Goal: Task Accomplishment & Management: Use online tool/utility

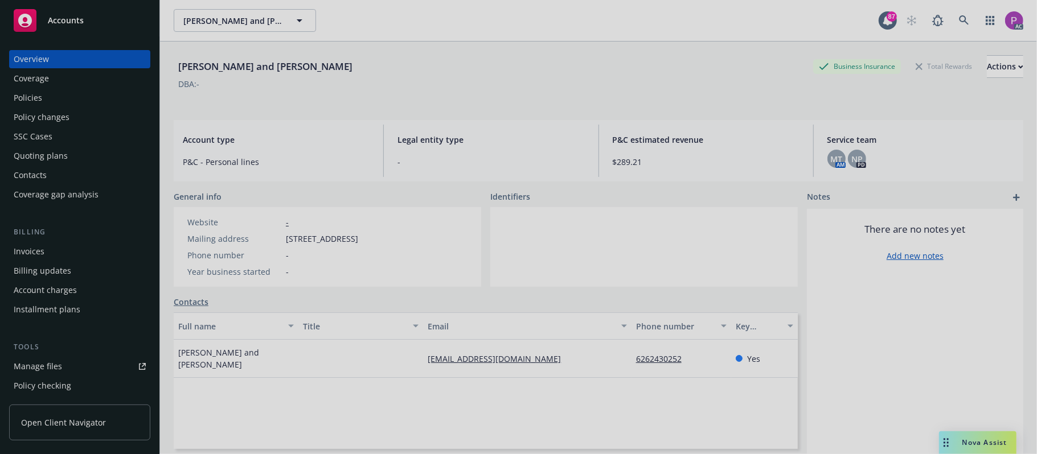
drag, startPoint x: 948, startPoint y: 19, endPoint x: 829, endPoint y: 14, distance: 118.6
click at [946, 19] on div at bounding box center [518, 227] width 1037 height 454
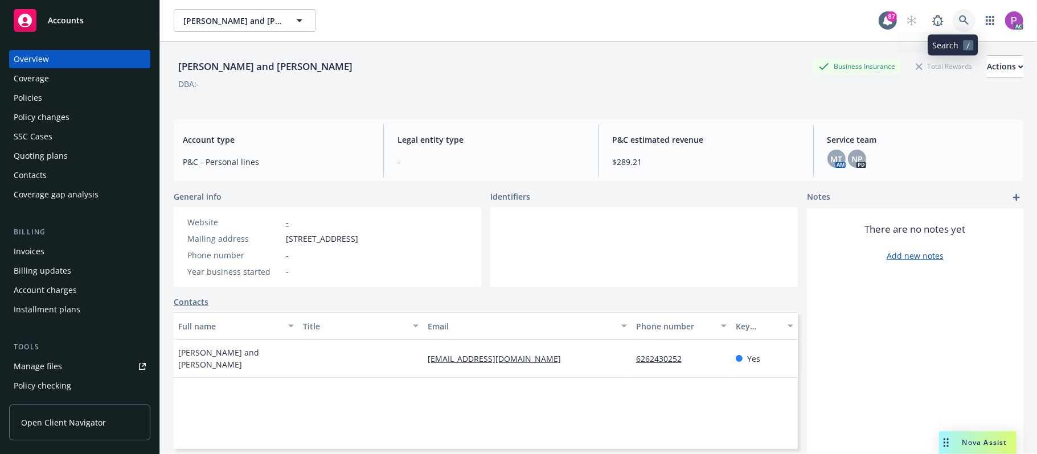
click at [953, 14] on link at bounding box center [964, 20] width 23 height 23
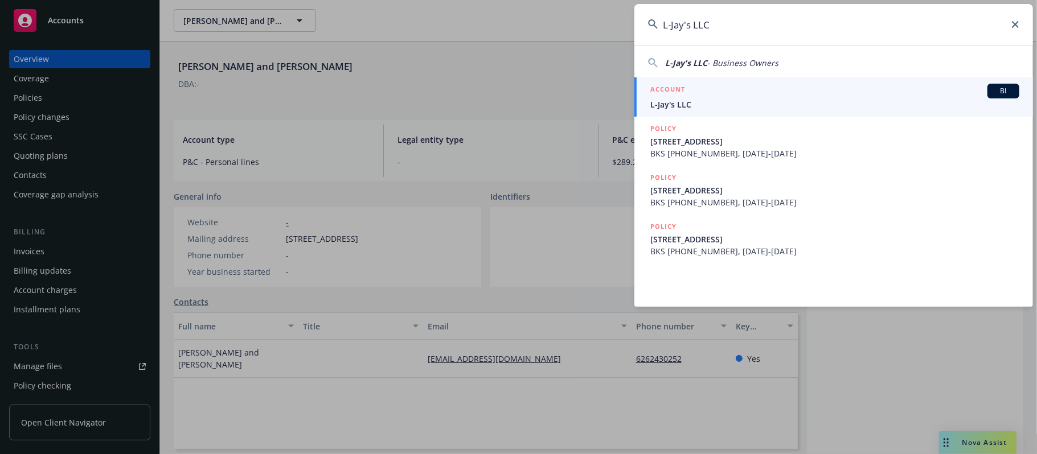
type input "L-Jay's LLC"
click at [819, 99] on span "L-Jay's LLC" at bounding box center [834, 105] width 369 height 12
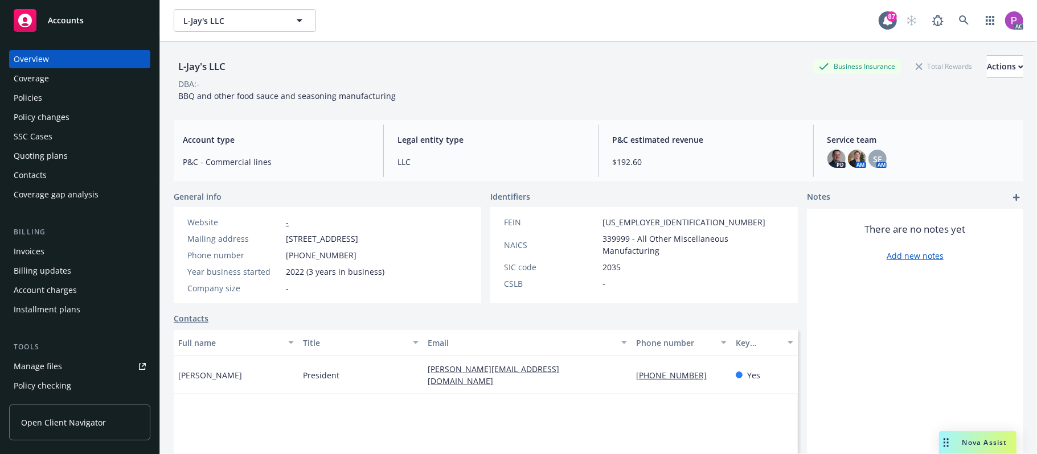
click at [51, 364] on div "Manage files" at bounding box center [38, 367] width 48 height 18
click at [959, 18] on icon at bounding box center [964, 20] width 10 height 10
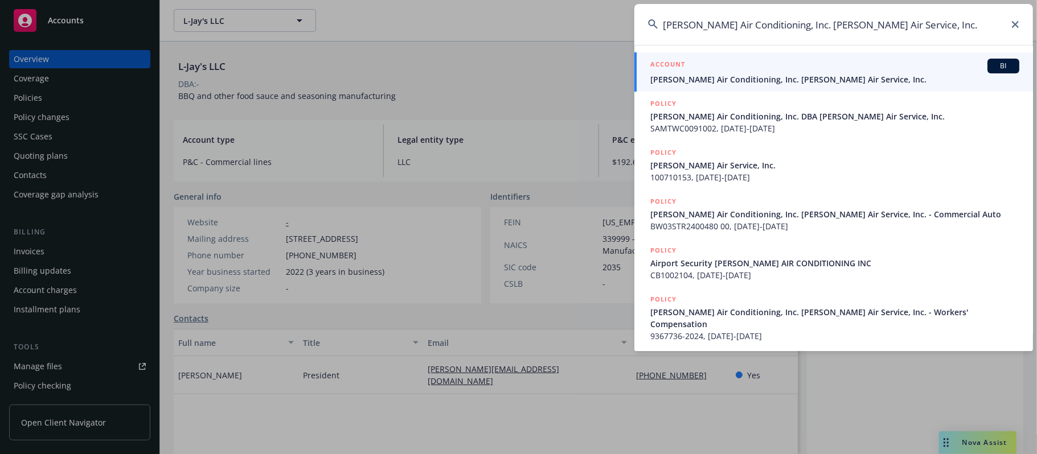
type input "[PERSON_NAME] Air Conditioning, Inc. [PERSON_NAME] Air Service, Inc."
click at [710, 73] on span "[PERSON_NAME] Air Conditioning, Inc. [PERSON_NAME] Air Service, Inc." at bounding box center [834, 79] width 369 height 12
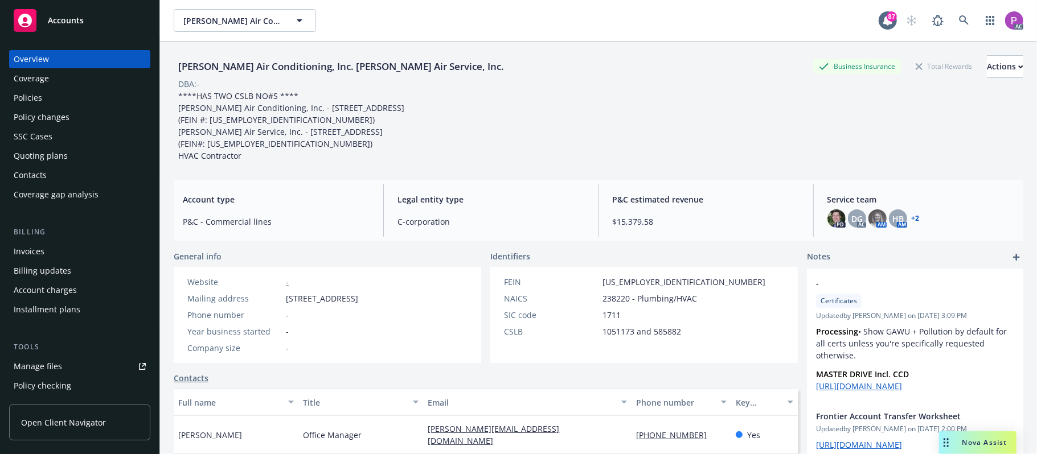
click at [57, 369] on div "Manage files" at bounding box center [38, 367] width 48 height 18
click at [961, 14] on link at bounding box center [964, 20] width 23 height 23
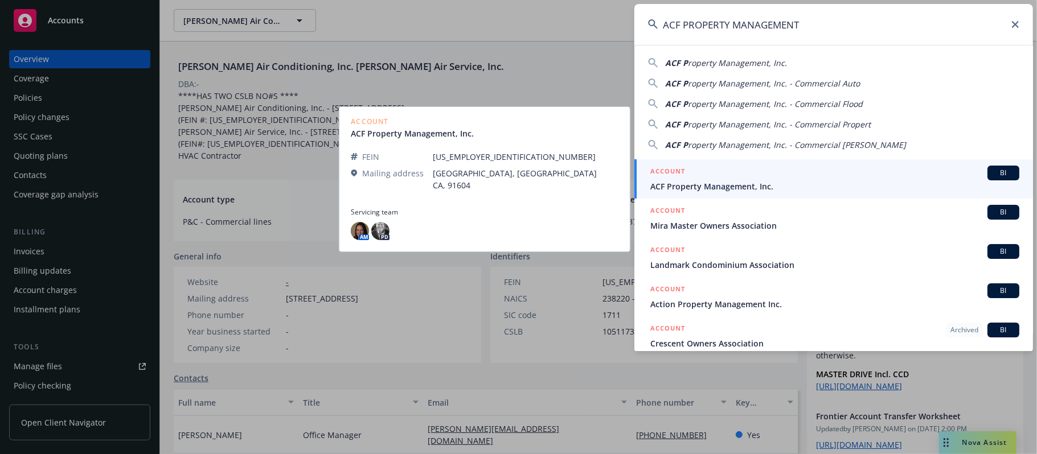
type input "ACF PROPERTY MANAGEMENT"
click at [777, 183] on span "ACF Property Management, Inc." at bounding box center [834, 187] width 369 height 12
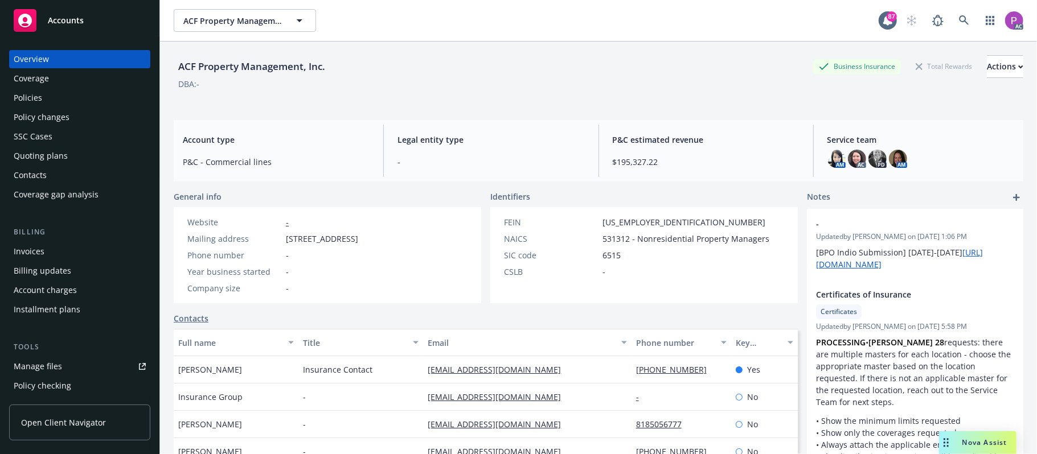
click at [43, 363] on div "Manage files" at bounding box center [38, 367] width 48 height 18
click at [959, 23] on icon at bounding box center [964, 20] width 10 height 10
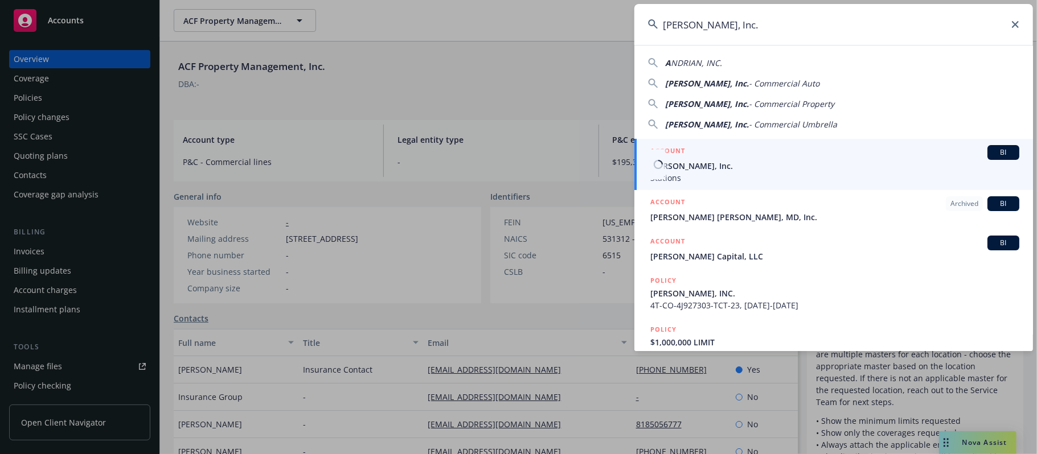
type input "Andrian, Inc."
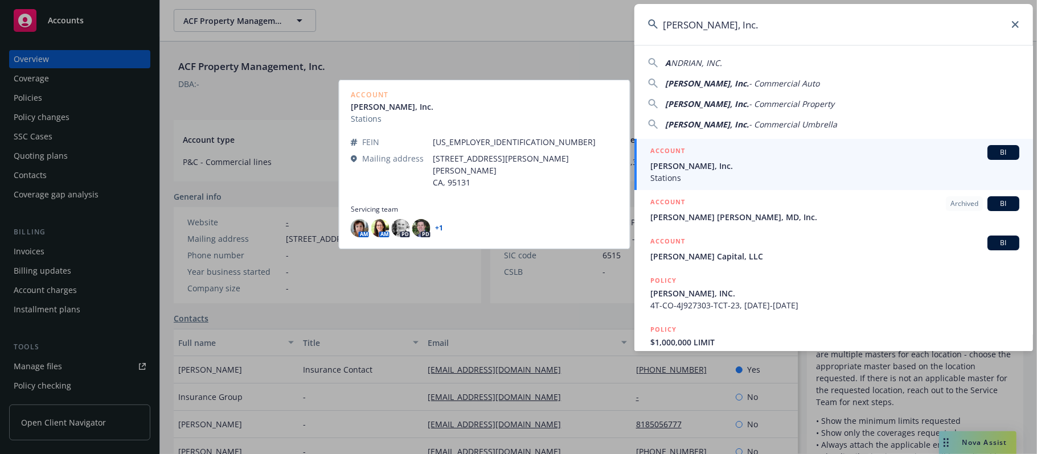
click at [743, 159] on div "ACCOUNT BI" at bounding box center [834, 152] width 369 height 15
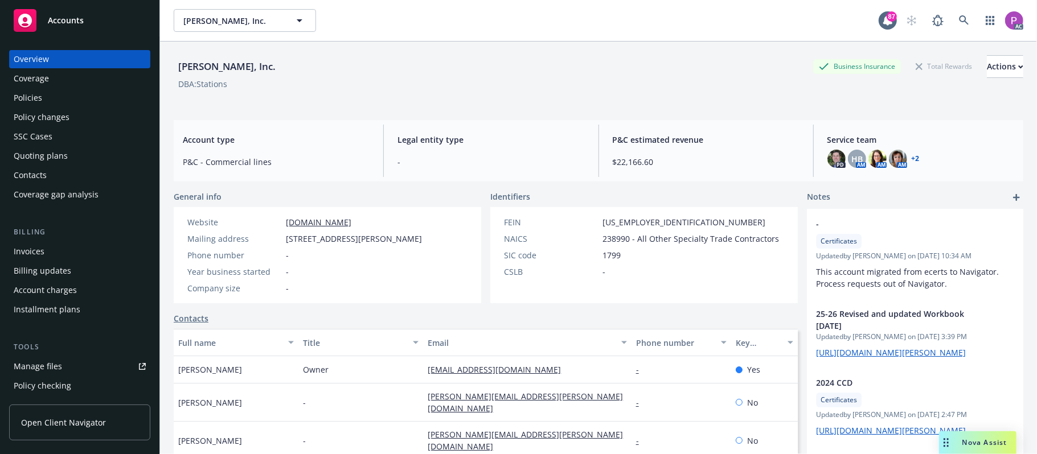
click at [36, 370] on div "Manage files" at bounding box center [38, 367] width 48 height 18
click at [953, 18] on link at bounding box center [964, 20] width 23 height 23
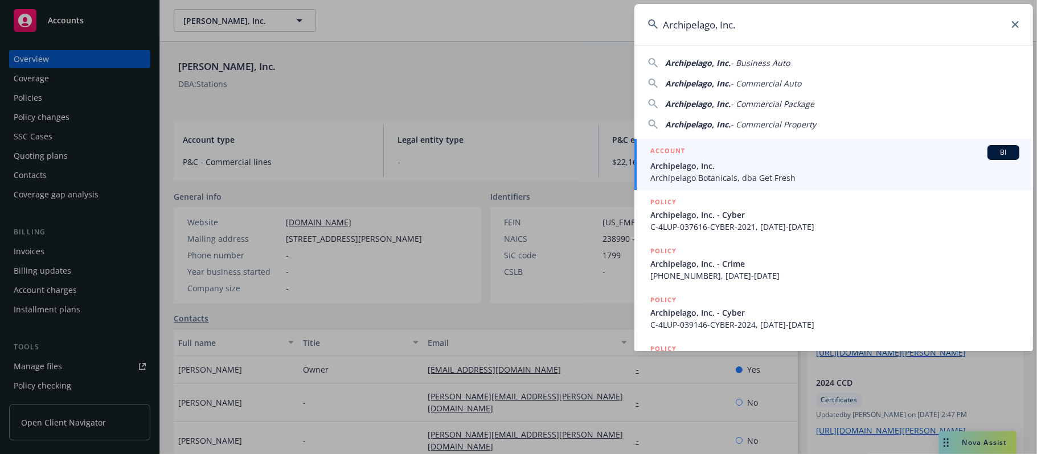
type input "Archipelago, Inc."
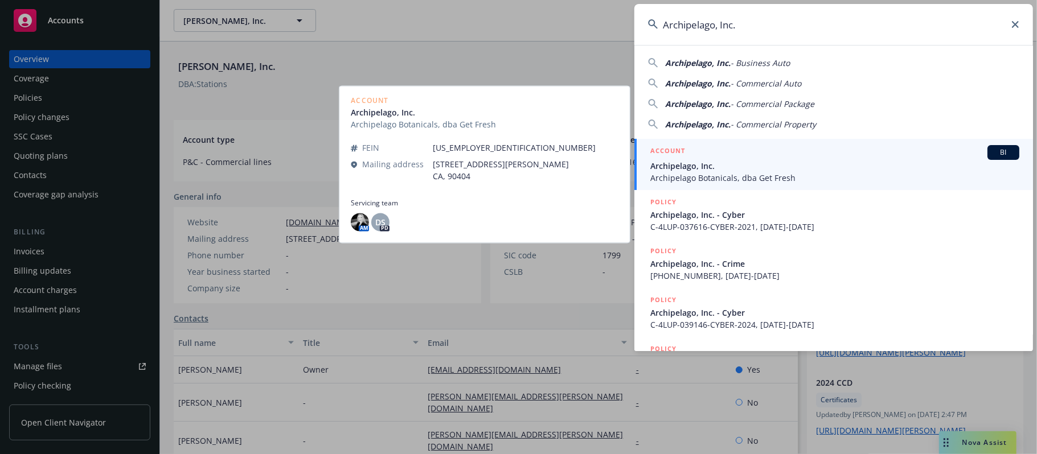
click at [711, 156] on div "ACCOUNT BI" at bounding box center [834, 152] width 369 height 15
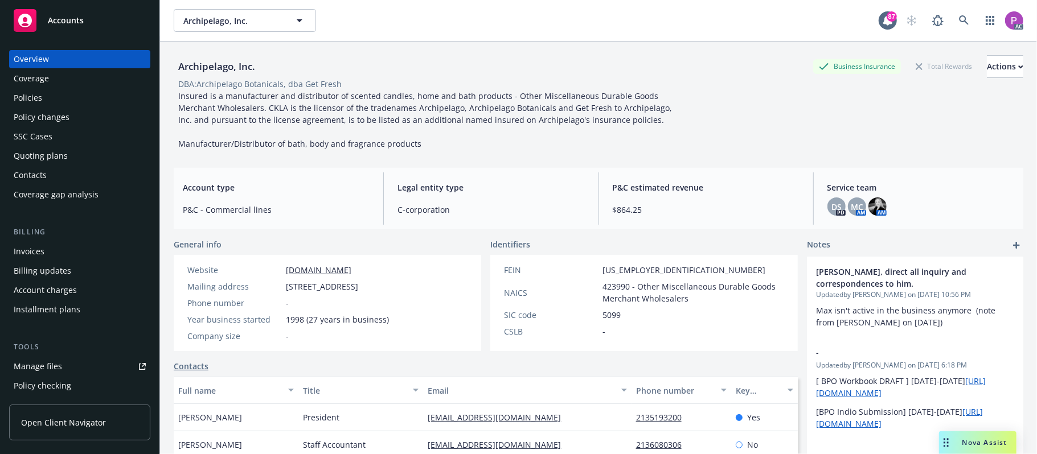
click at [34, 366] on div "Manage files" at bounding box center [38, 367] width 48 height 18
click at [51, 363] on div "Manage files" at bounding box center [38, 367] width 48 height 18
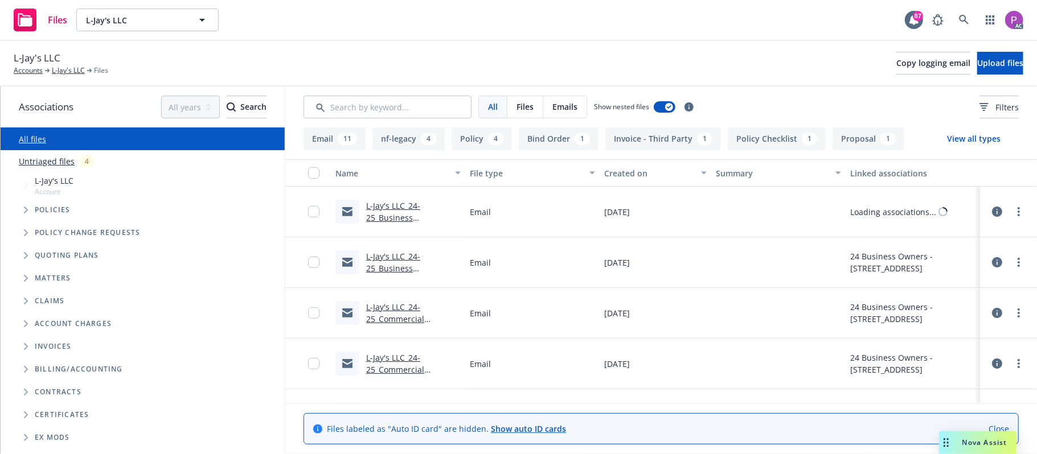
click at [48, 165] on link "Untriaged files" at bounding box center [47, 161] width 56 height 12
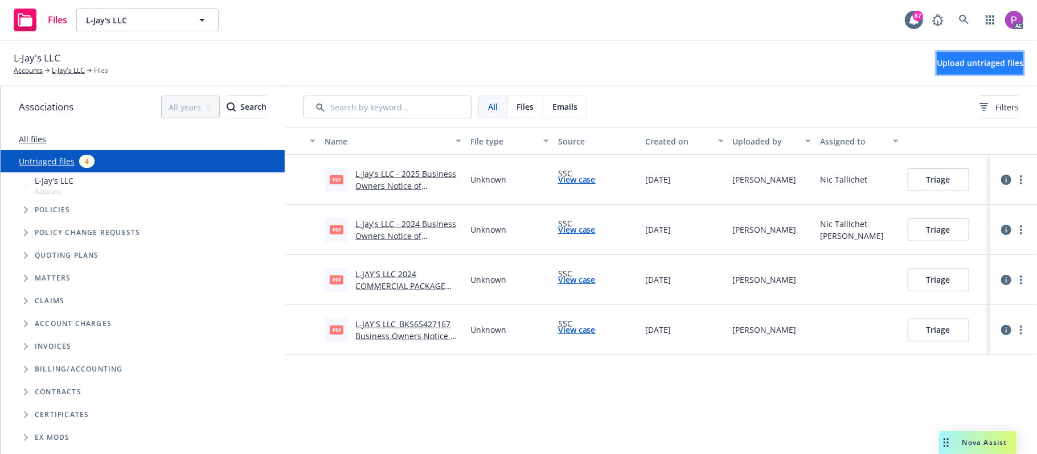
click at [954, 65] on span "Upload untriaged files" at bounding box center [980, 63] width 87 height 11
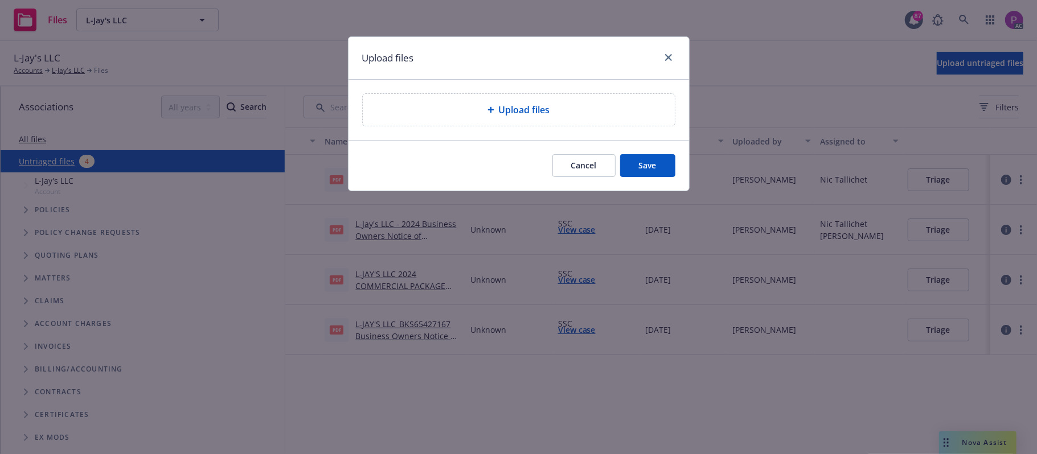
click at [484, 110] on div "Upload files" at bounding box center [519, 110] width 294 height 14
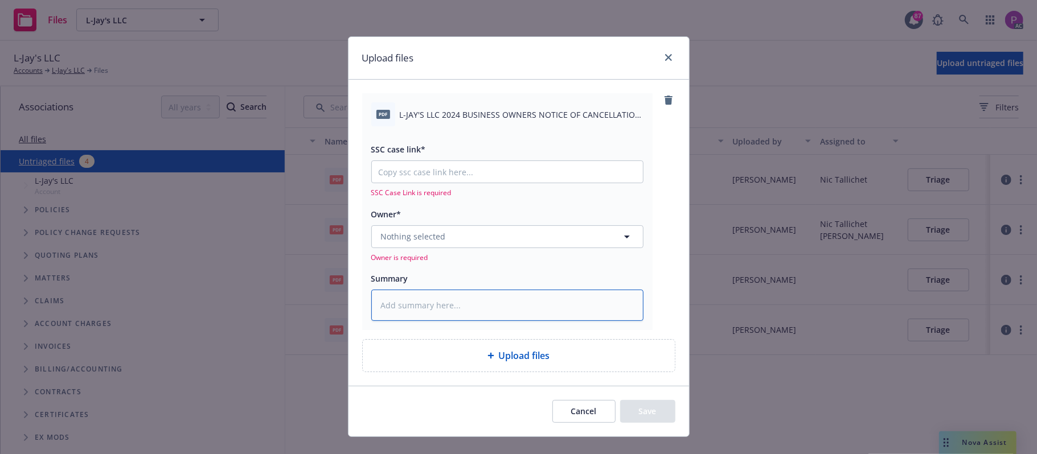
click at [452, 315] on textarea at bounding box center [507, 306] width 272 height 32
paste textarea "L-JAY'S LLC 2024 BUSINESS OWNERS NOTICE OF CANCELLATION EFF. 10-02-2025"
type textarea "x"
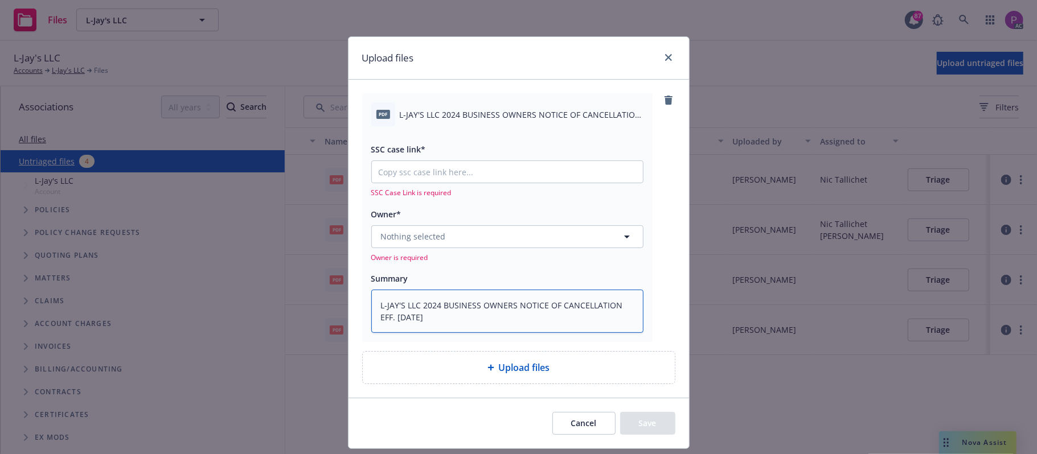
type textarea "L-JAY'S LLC 2024 BUSINESS OWNERS NOTICE OF CANCELLATION EFF. 10-02-2025"
click at [493, 172] on input "SSC case link*" at bounding box center [507, 172] width 271 height 22
paste input "https://newfront-ssc.lightning.force.com/lightning/r/Case/500Vz00000S9RKLIA3/vi…"
type textarea "x"
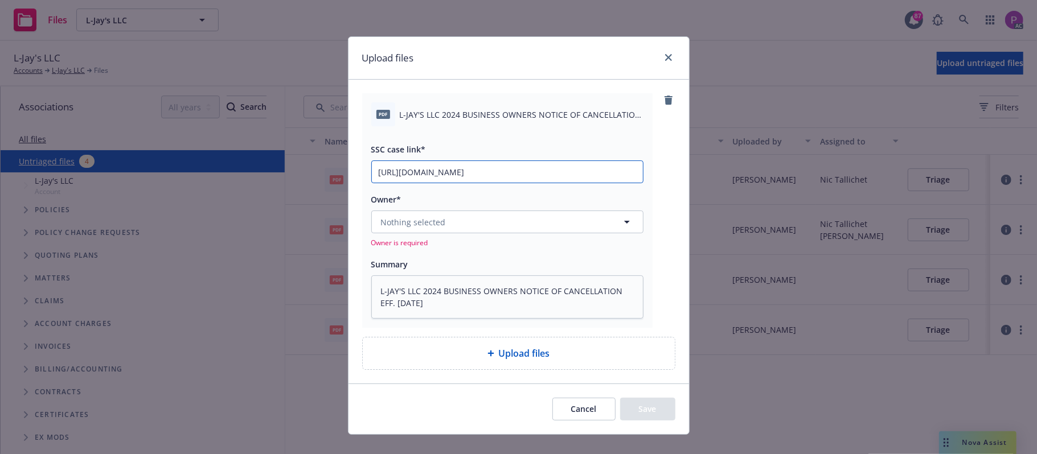
scroll to position [0, 158]
type input "https://newfront-ssc.lightning.force.com/lightning/r/Case/500Vz00000S9RKLIA3/vi…"
click at [464, 220] on button "Nothing selected" at bounding box center [507, 222] width 272 height 23
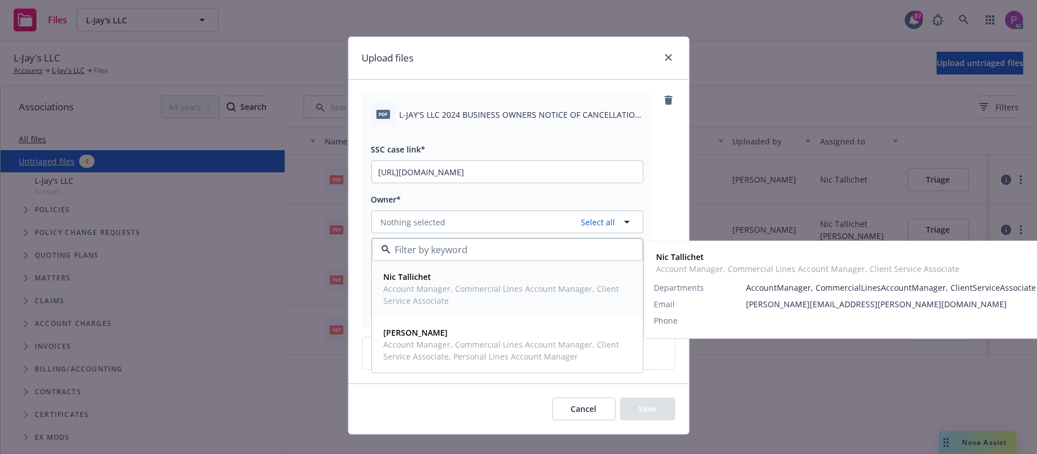
drag, startPoint x: 495, startPoint y: 295, endPoint x: 494, endPoint y: 304, distance: 8.6
click at [497, 297] on span "Account Manager, Commercial Lines Account Manager, Client Service Associate" at bounding box center [506, 295] width 245 height 24
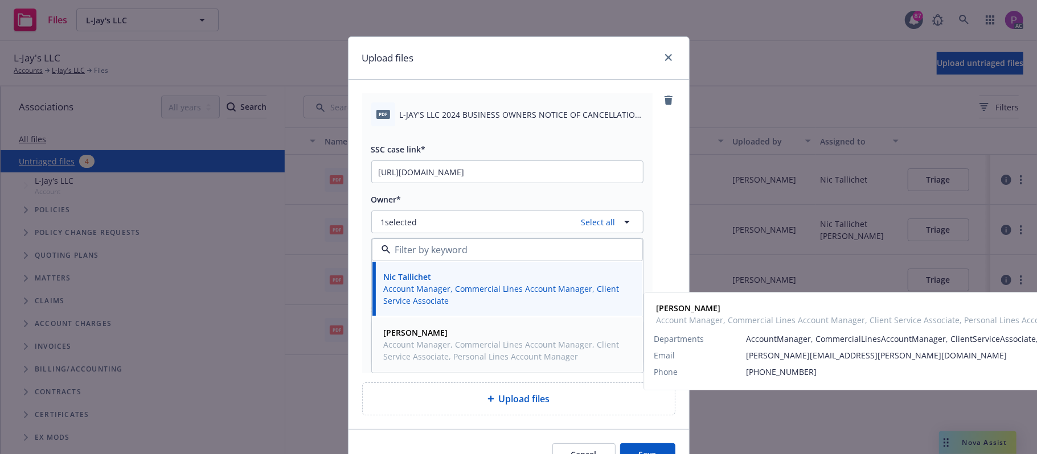
click at [470, 349] on span "Account Manager, Commercial Lines Account Manager, Client Service Associate, Pe…" at bounding box center [506, 351] width 245 height 24
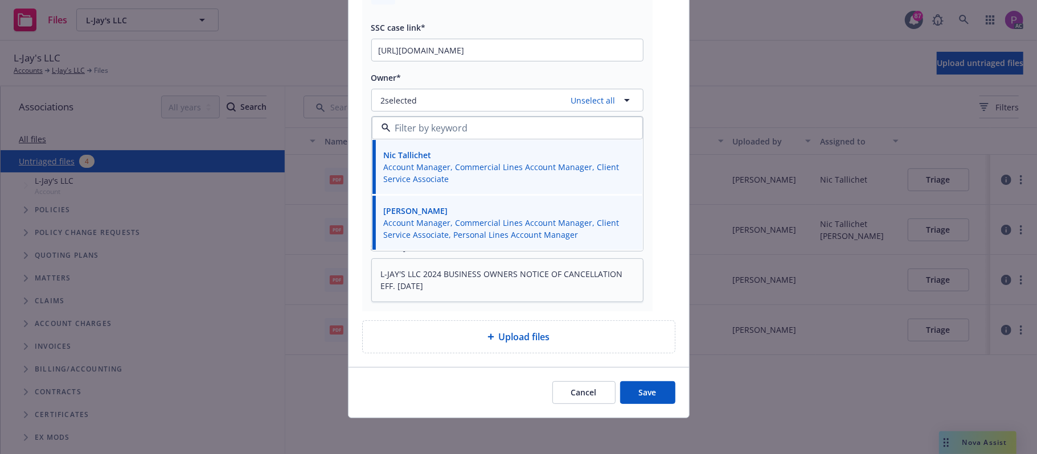
scroll to position [124, 0]
click at [647, 395] on button "Save" at bounding box center [647, 392] width 55 height 23
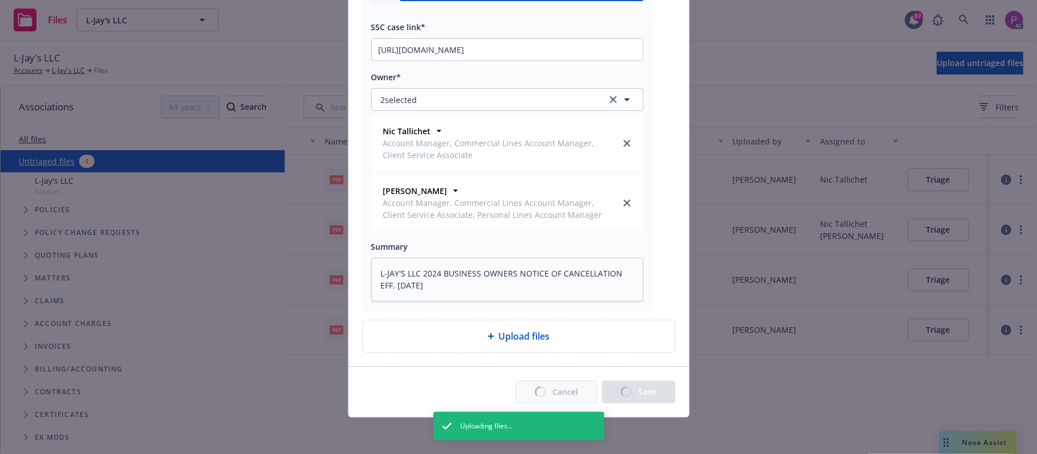
type textarea "x"
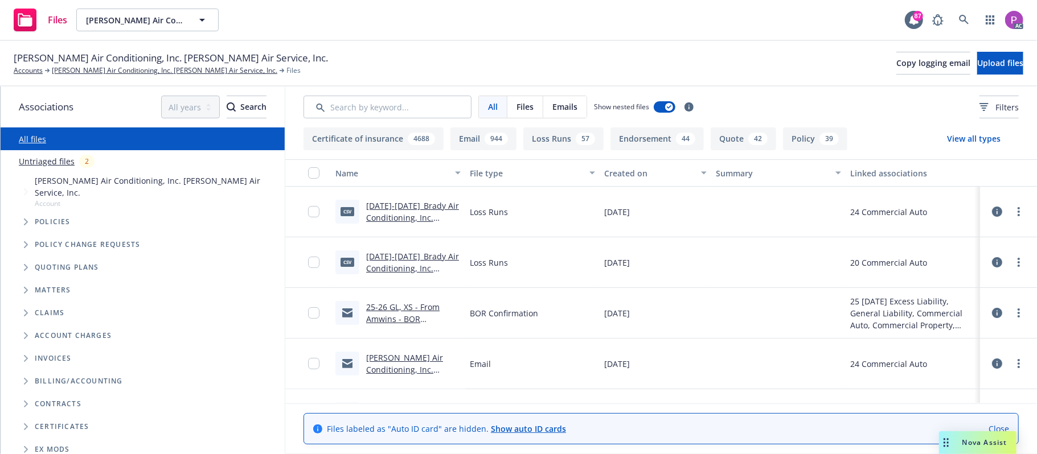
click at [57, 159] on link "Untriaged files" at bounding box center [47, 161] width 56 height 12
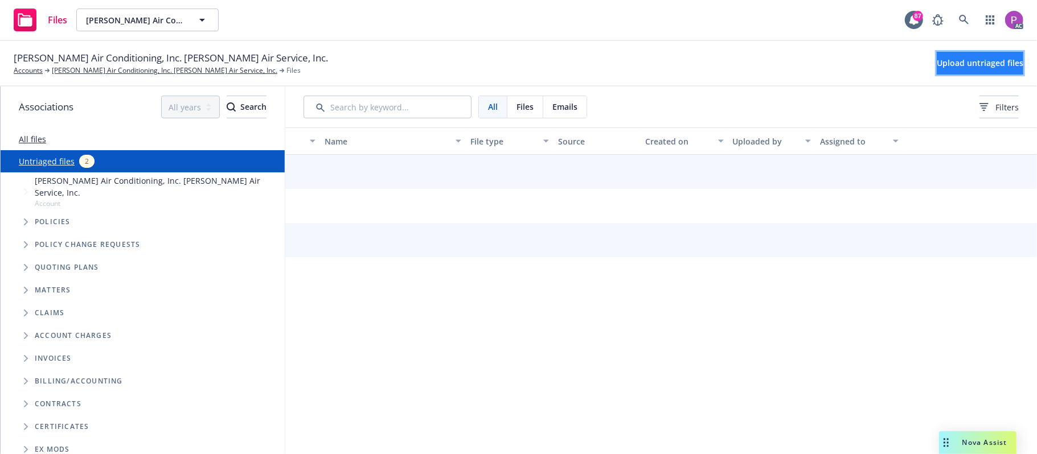
click at [939, 58] on span "Upload untriaged files" at bounding box center [980, 63] width 87 height 11
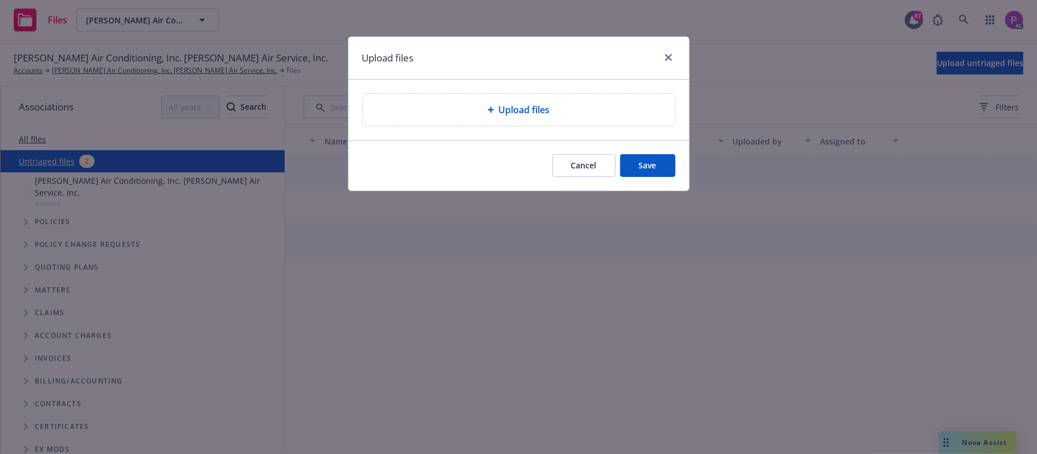
click at [562, 99] on div "Upload files" at bounding box center [519, 110] width 312 height 32
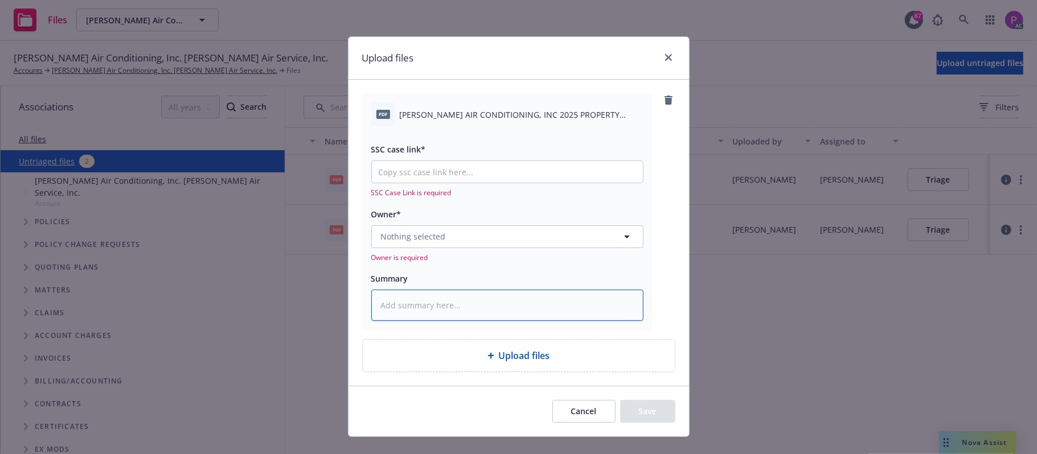
click at [506, 305] on textarea at bounding box center [507, 306] width 272 height 32
paste textarea "[PERSON_NAME] AIR CONDITIONING, INC 2025 PROPERTY CANC ENDT EFF. [DATE]"
type textarea "x"
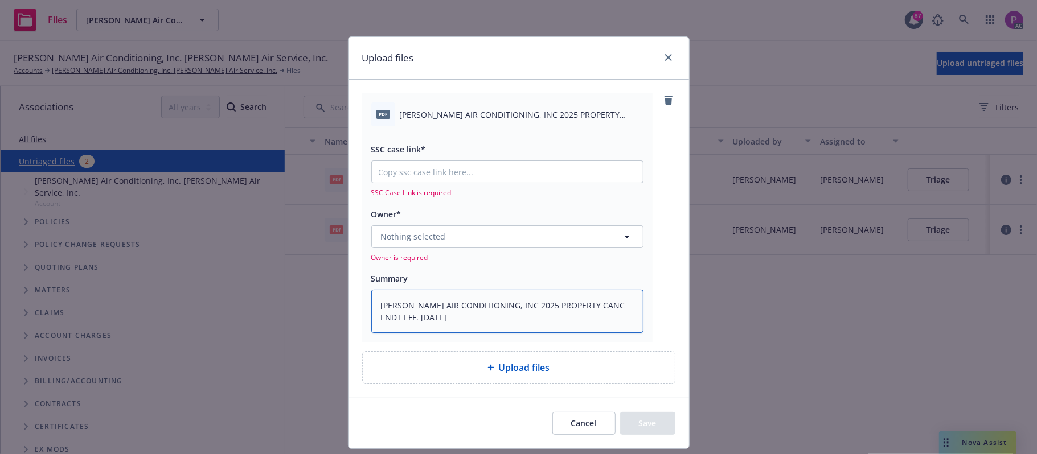
type textarea "[PERSON_NAME] AIR CONDITIONING, INC 2025 PROPERTY CANC ENDT EFF. [DATE]"
click at [502, 172] on input "SSC case link*" at bounding box center [507, 172] width 271 height 22
paste input "https://newfront-ssc.lightning.force.com/lightning/r/Case/500Vz00000S9VKmIAN/vi…"
type textarea "x"
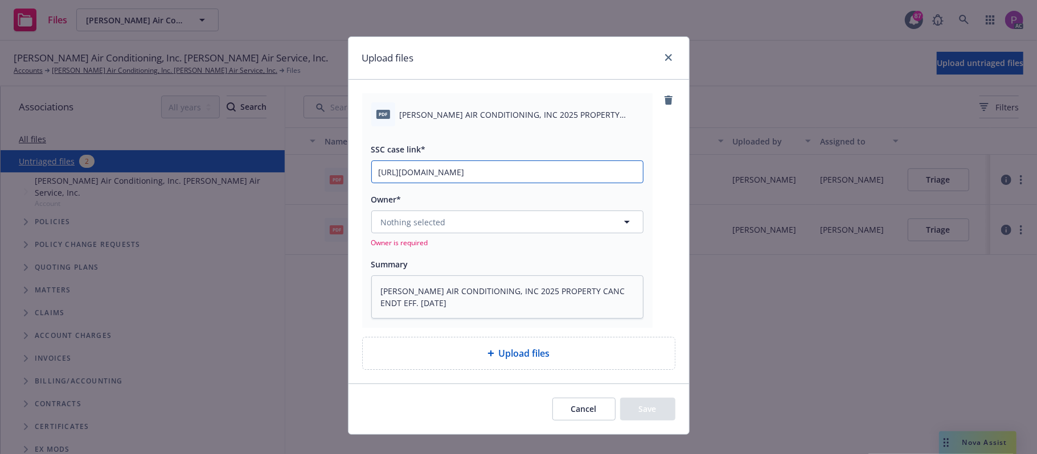
scroll to position [0, 162]
type input "https://newfront-ssc.lightning.force.com/lightning/r/Case/500Vz00000S9VKmIAN/vi…"
click at [479, 222] on button "Nothing selected" at bounding box center [507, 222] width 272 height 23
click at [547, 223] on button "Nothing selected" at bounding box center [507, 222] width 272 height 23
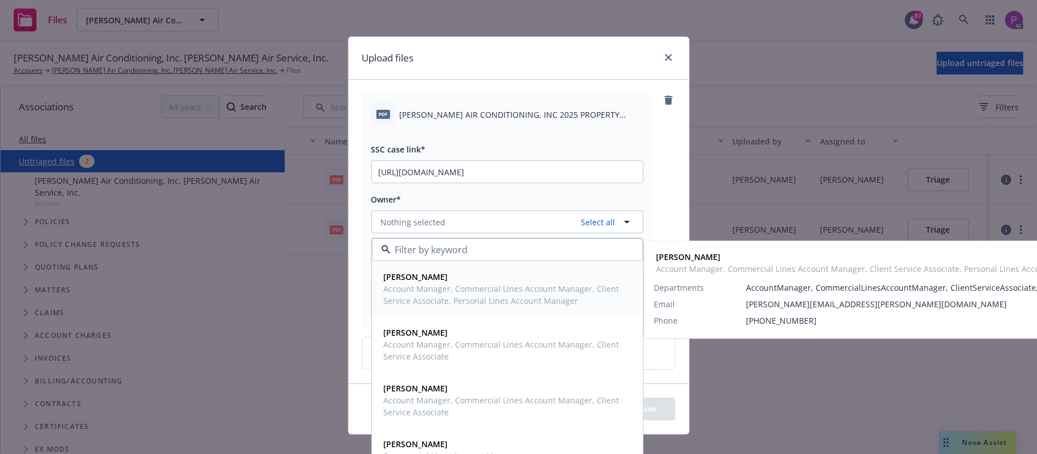
click at [522, 296] on span "Account Manager, Commercial Lines Account Manager, Client Service Associate, Pe…" at bounding box center [506, 295] width 245 height 24
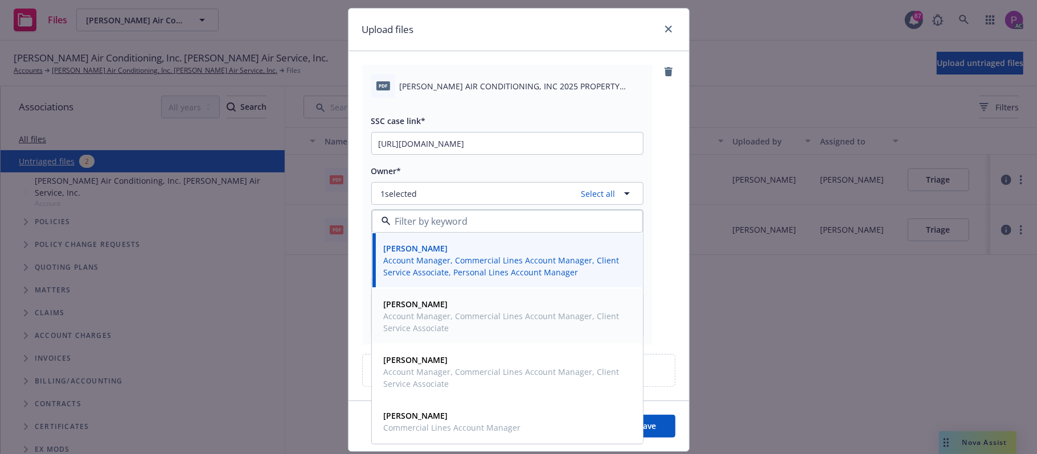
scroll to position [64, 0]
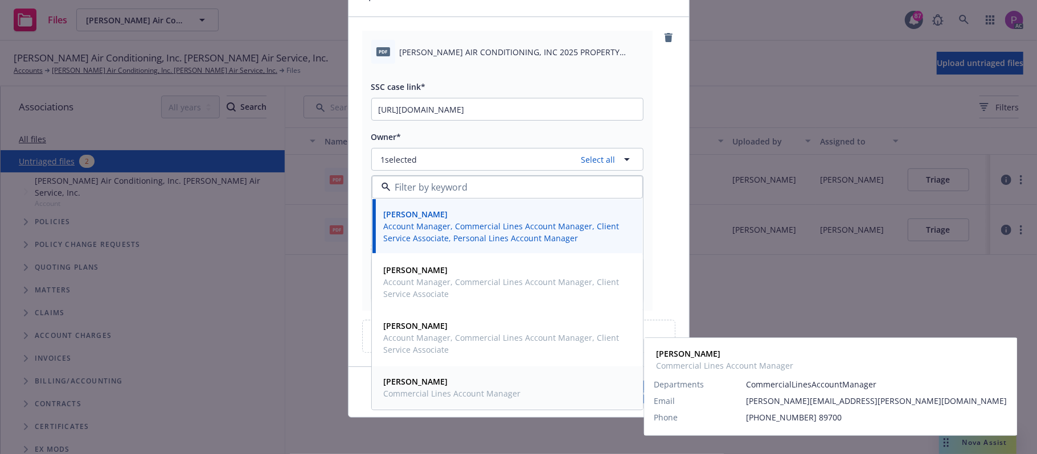
click at [473, 394] on span "Commercial Lines Account Manager" at bounding box center [452, 394] width 137 height 12
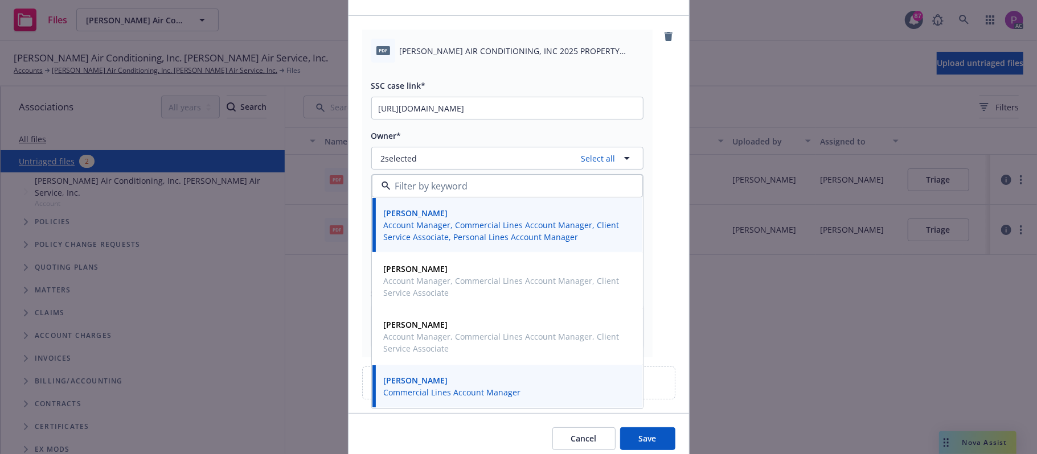
click at [673, 150] on div "pdf BRADY AIR CONDITIONING, INC 2025 PROPERTY CANC ENDT EFF. 10-01-2025.pdf SSC…" at bounding box center [519, 214] width 341 height 397
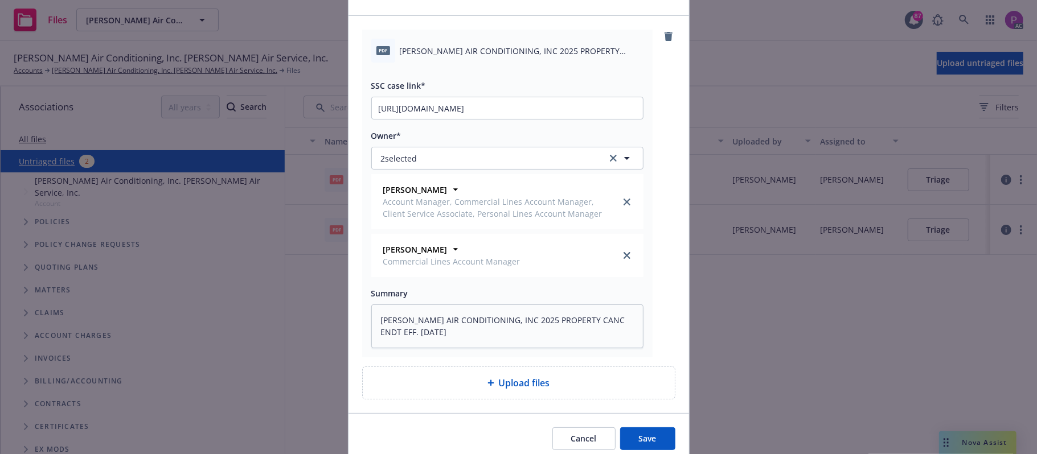
click at [647, 449] on button "Save" at bounding box center [647, 439] width 55 height 23
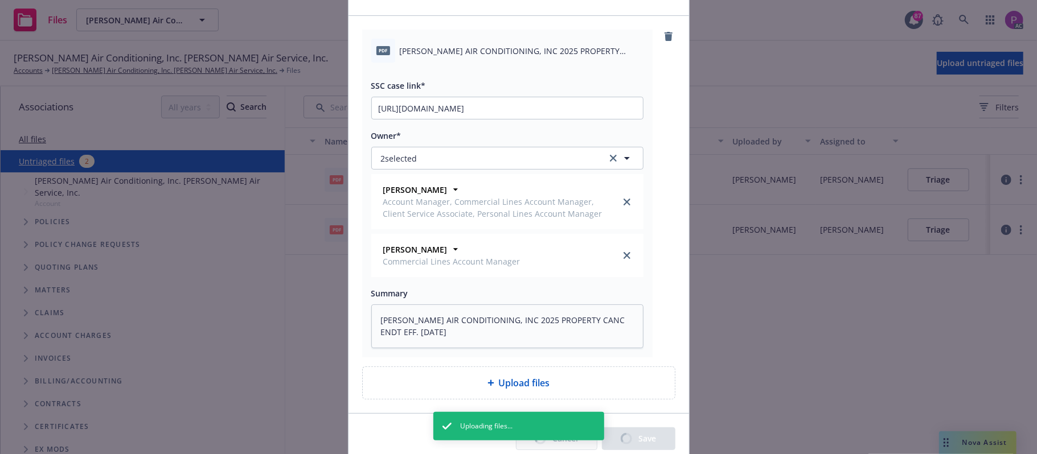
type textarea "x"
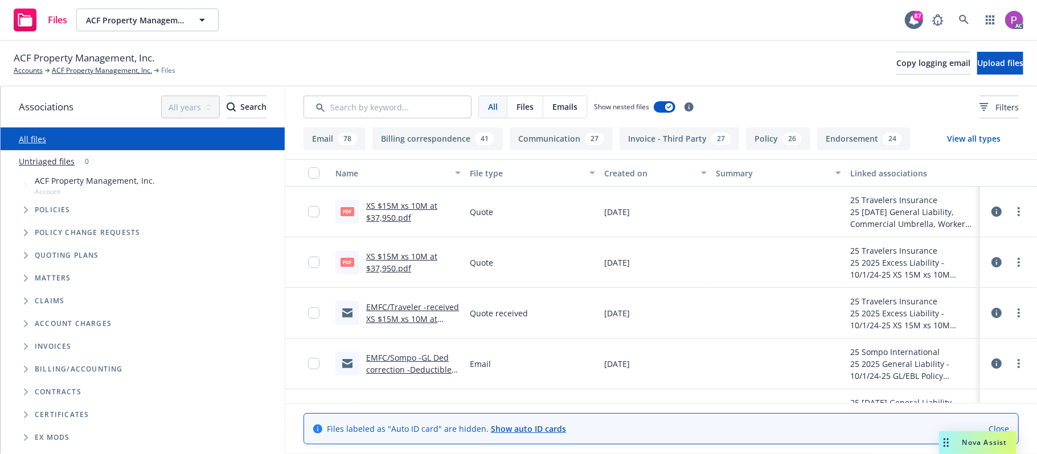
click at [34, 157] on link "Untriaged files" at bounding box center [47, 161] width 56 height 12
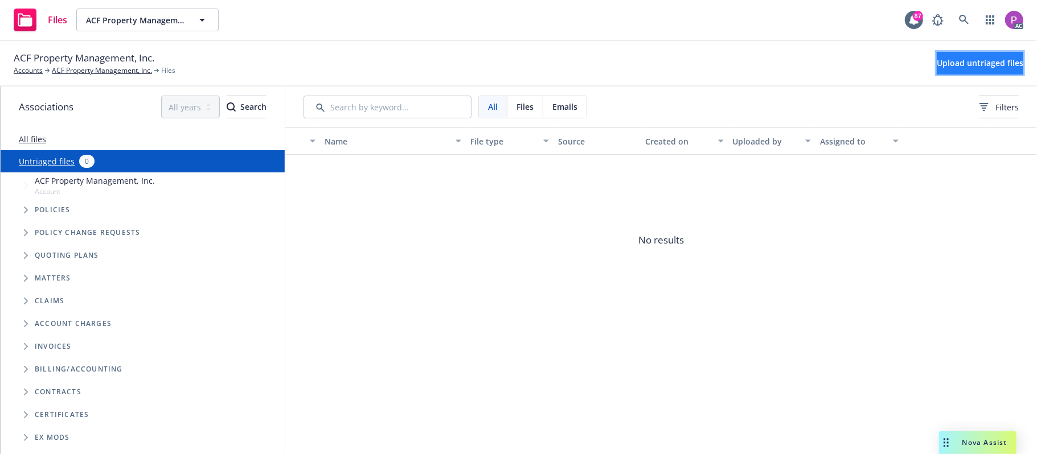
click at [937, 63] on span "Upload untriaged files" at bounding box center [980, 63] width 87 height 11
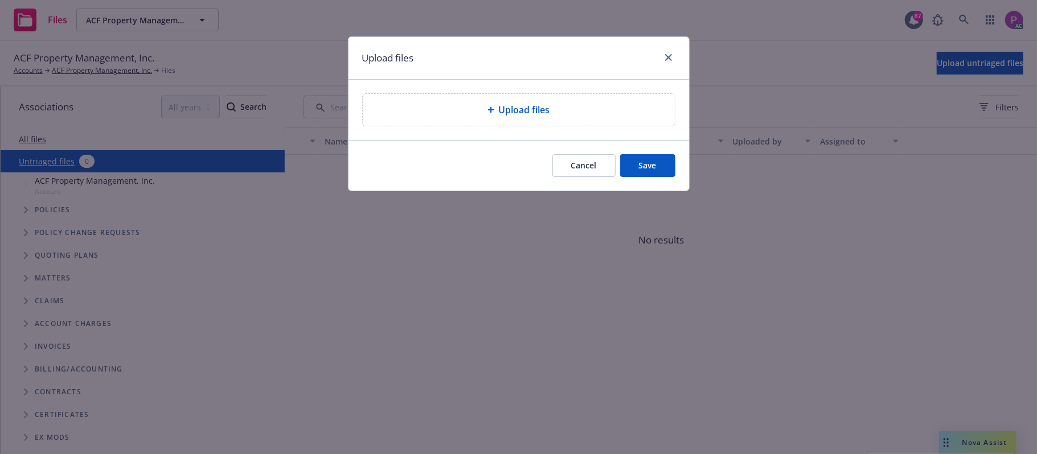
click at [495, 101] on div "Upload files" at bounding box center [519, 110] width 312 height 32
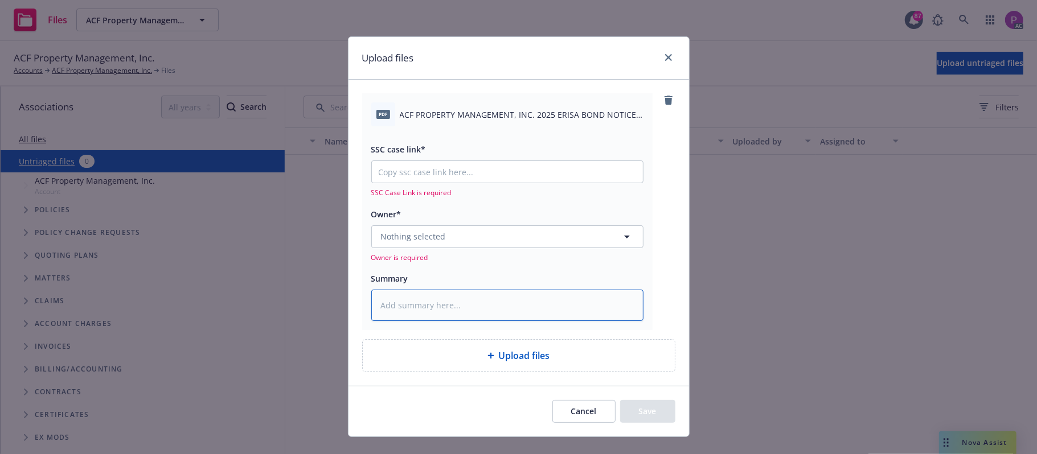
click at [452, 301] on textarea at bounding box center [507, 306] width 272 height 32
paste textarea "ACF PROPERTY MANAGEMENT, INC. 2025 ERISA BOND NOTICE OF CANCELLATION EFF. 10-11…"
type textarea "ACF PROPERTY MANAGEMENT, INC. 2025 ERISA BOND NOTICE OF CANCELLATION EFF. 10-11…"
type textarea "x"
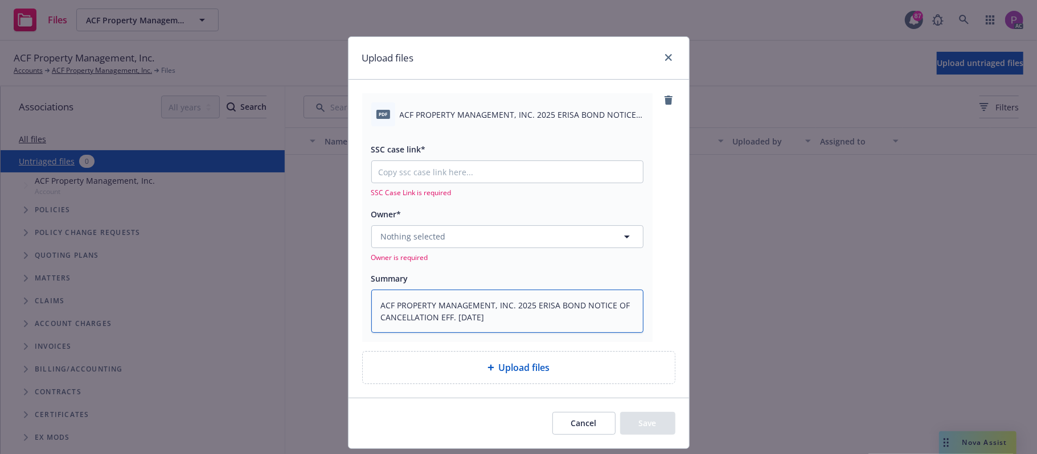
type textarea "ACF PROPERTY MANAGEMENT, INC. 2025 ERISA BOND NOTICE OF CANCELLATION EFF. 10-11…"
click at [547, 171] on input "SSC case link*" at bounding box center [507, 172] width 271 height 22
paste input "http://newfront-ssc.lightning.force.com/lightning/r/Case/500Vz00000SC1wHIAT/vie…"
type textarea "x"
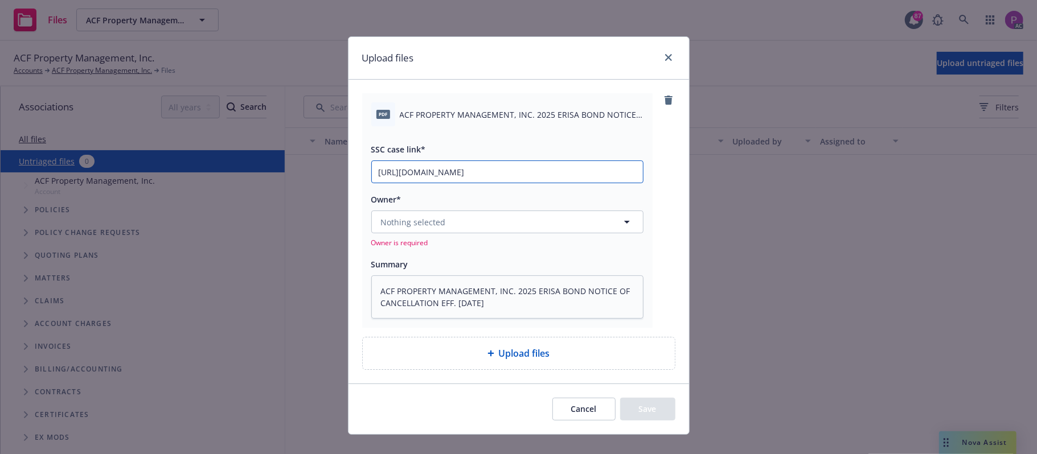
type input "http://newfront-ssc.lightning.force.com/lightning/r/Case/500Vz00000SC1wHIAT/vie…"
click at [506, 224] on button "Nothing selected" at bounding box center [507, 222] width 272 height 23
click at [476, 212] on button "Nothing selected" at bounding box center [507, 222] width 272 height 23
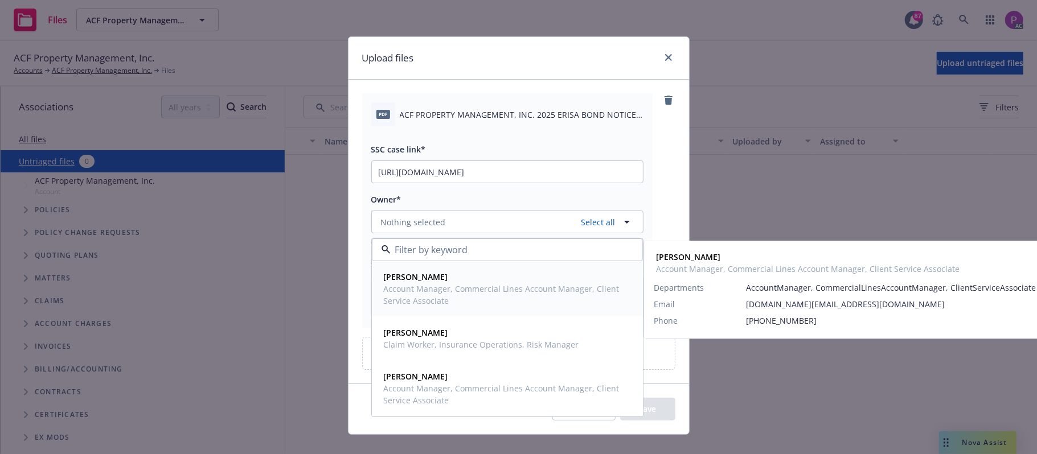
click at [449, 297] on span "Account Manager, Commercial Lines Account Manager, Client Service Associate" at bounding box center [506, 295] width 245 height 24
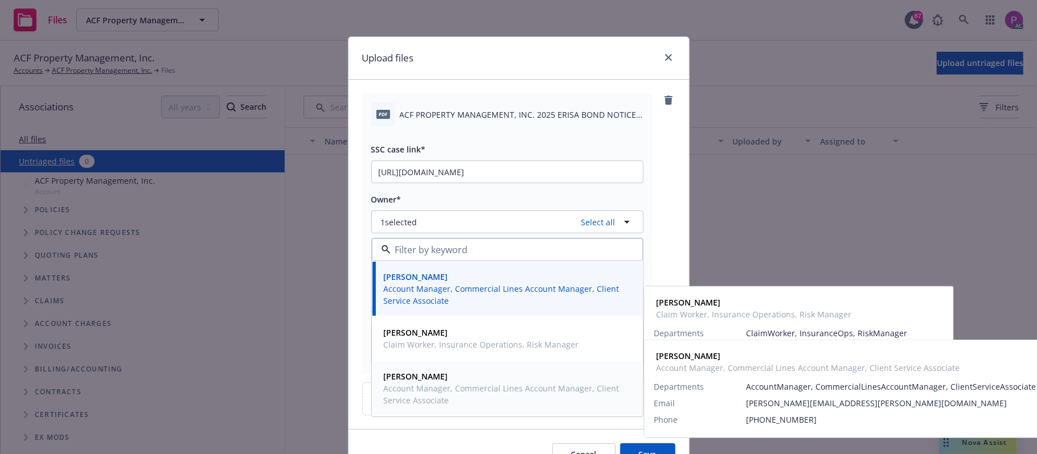
click at [440, 395] on span "Account Manager, Commercial Lines Account Manager, Client Service Associate" at bounding box center [506, 395] width 245 height 24
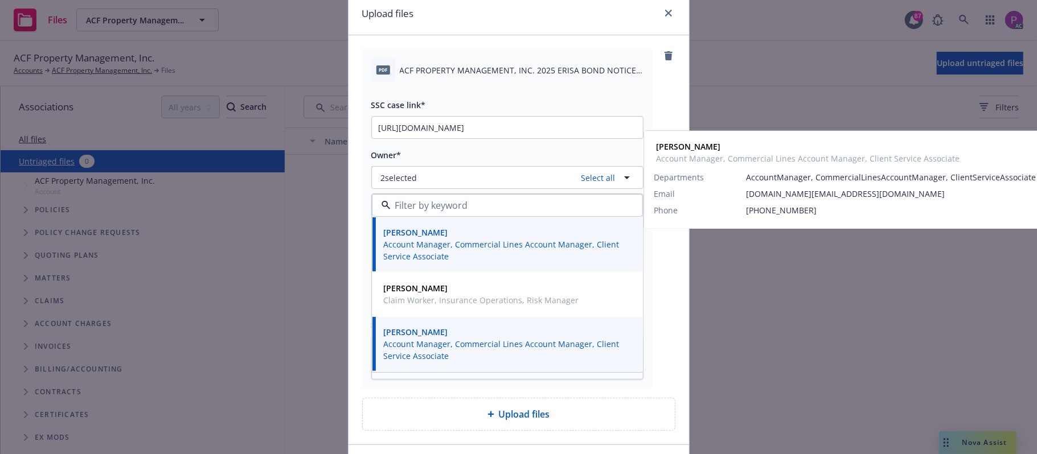
scroll to position [124, 0]
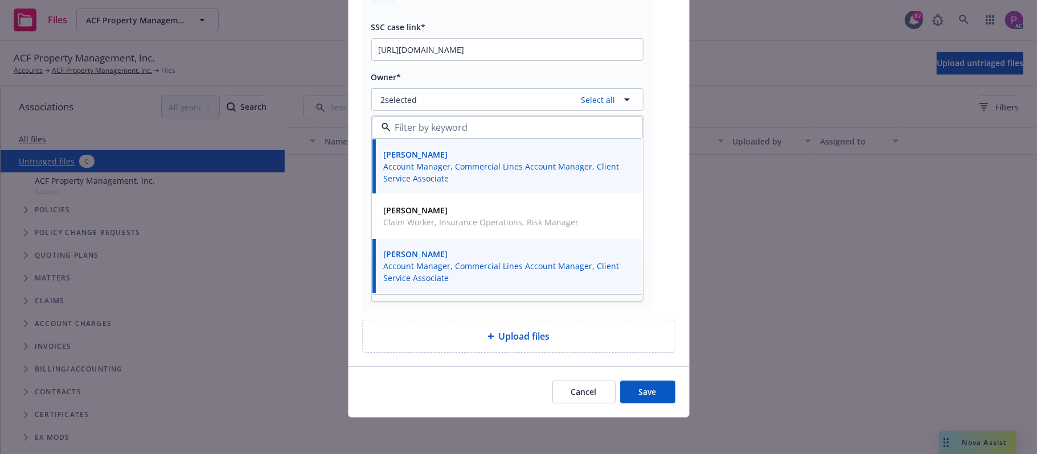
click at [646, 390] on button "Save" at bounding box center [647, 392] width 55 height 23
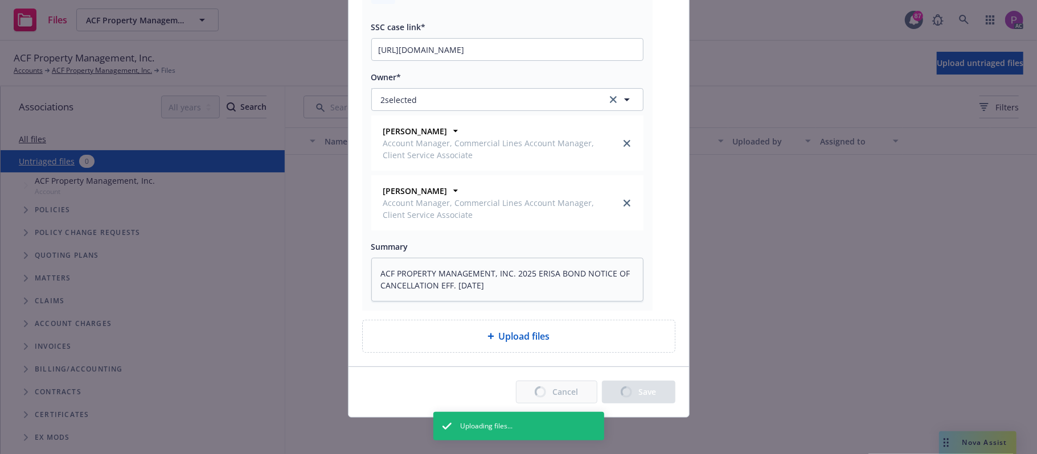
type textarea "x"
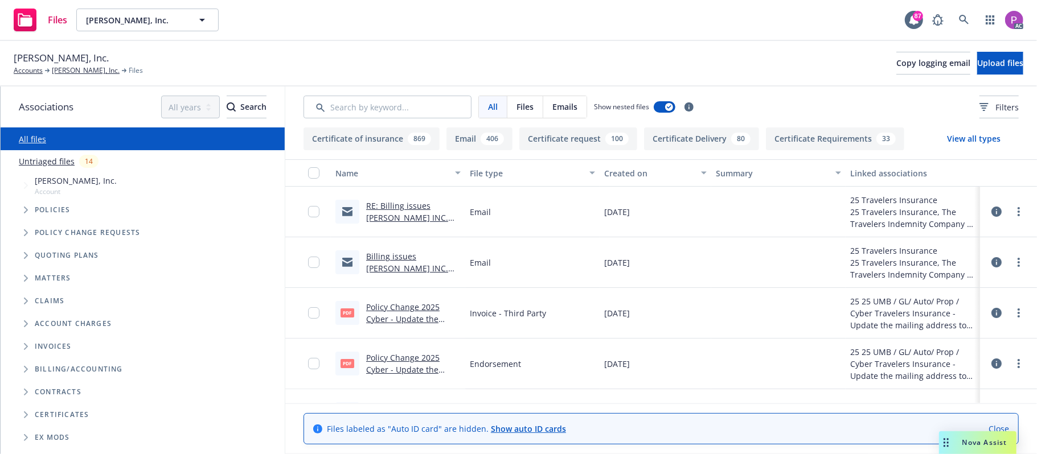
click at [51, 160] on link "Untriaged files" at bounding box center [47, 161] width 56 height 12
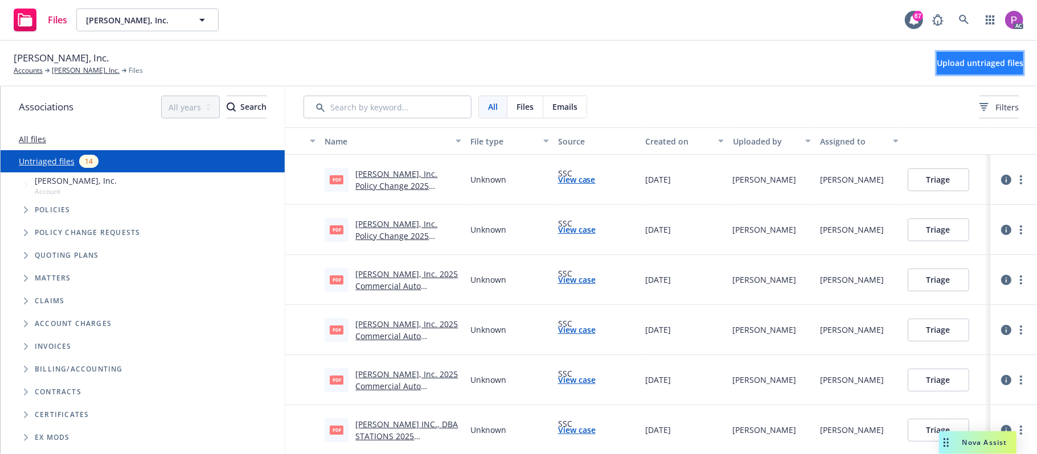
click at [943, 64] on span "Upload untriaged files" at bounding box center [980, 63] width 87 height 11
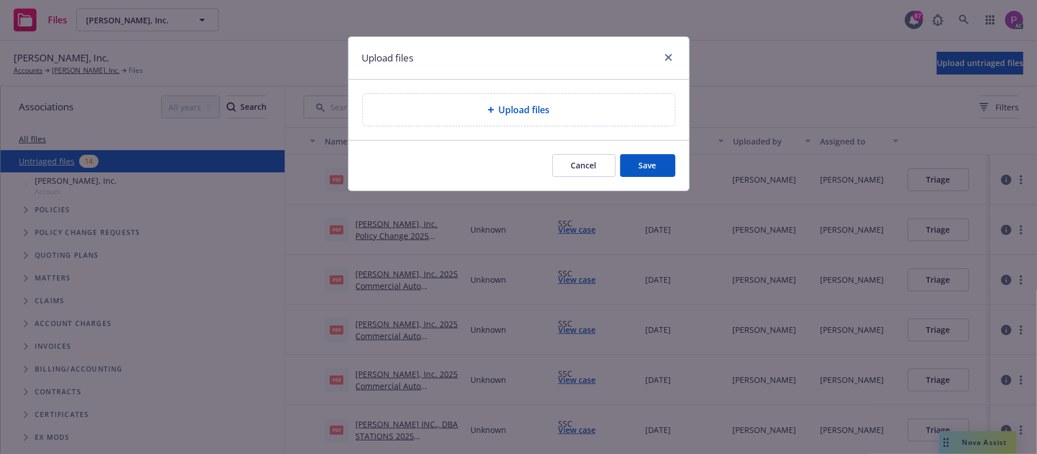
click at [626, 103] on div "Upload files" at bounding box center [519, 110] width 294 height 14
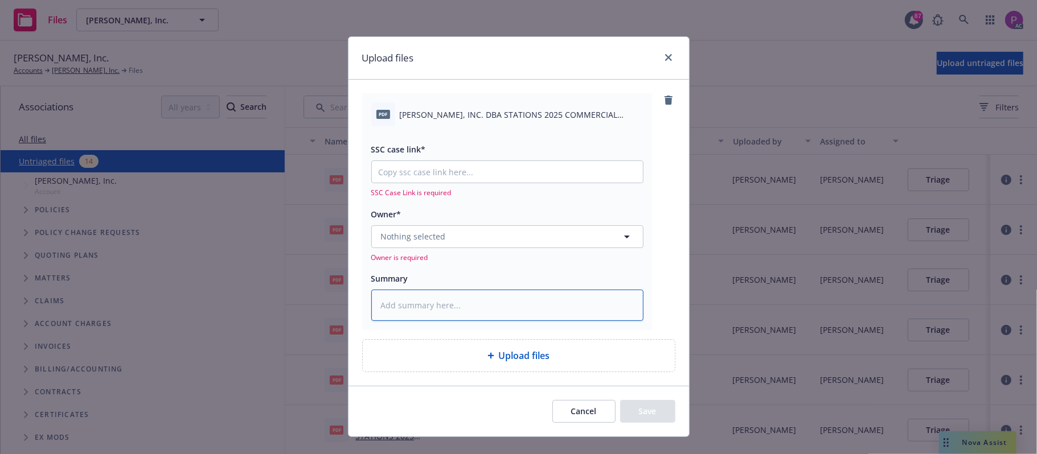
click at [468, 297] on textarea at bounding box center [507, 306] width 272 height 32
paste textarea "ANDRIAN, INC. DBA: STATIONS 2025 COMMERCIAL UMBRELLA NOTICE OF CANCELLATION EFF…"
type textarea "x"
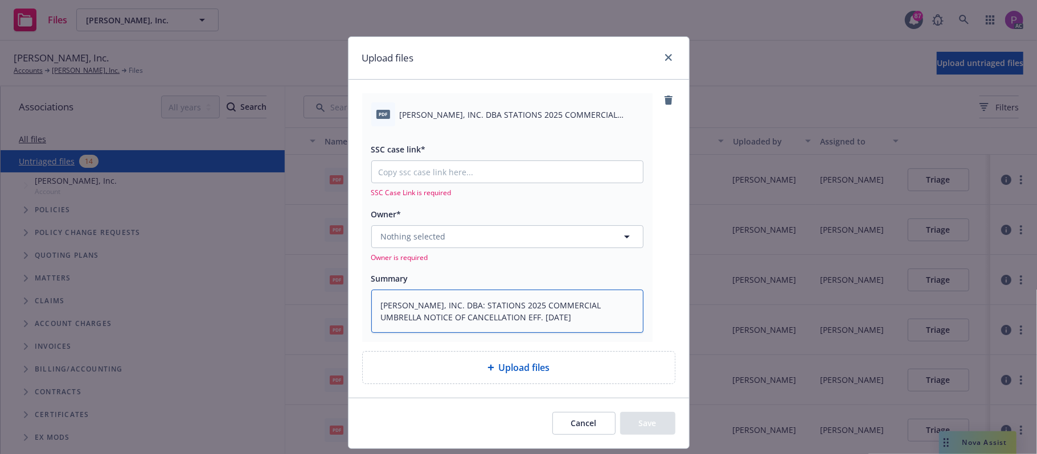
type textarea "ANDRIAN, INC. DBA: STATIONS 2025 COMMERCIAL UMBRELLA NOTICE OF CANCELLATION EFF…"
click at [551, 173] on input "SSC case link*" at bounding box center [507, 172] width 271 height 22
paste input "https://newfront-ssc.lightning.force.com/lightning/r/Case/500Vz00000SBuDKIA1/vi…"
type textarea "x"
type input "https://newfront-ssc.lightning.force.com/lightning/r/Case/500Vz00000SBuDKIA1/vi…"
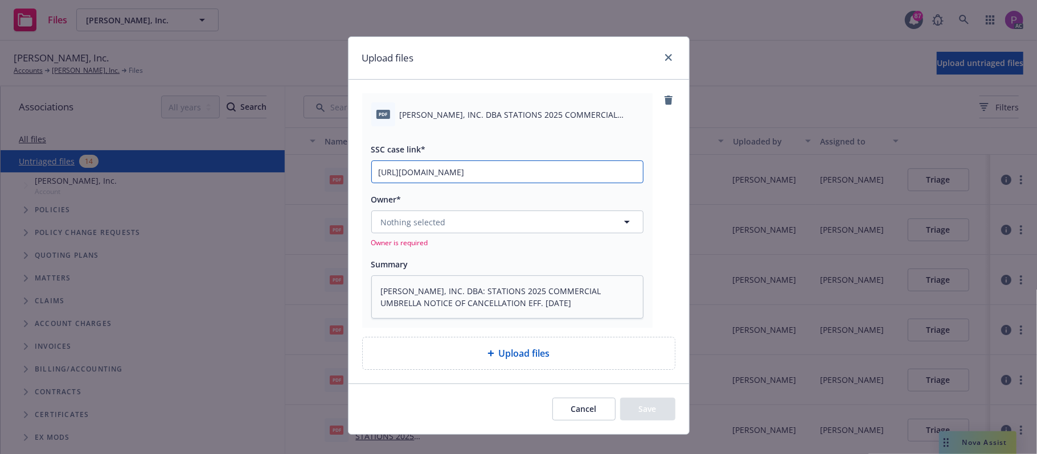
scroll to position [0, 160]
type textarea "x"
type input "https://newfront-ssc.lightning.force.com/lightning/r/Case/500Vz00000SBuDKIA1/vi…"
click at [480, 222] on button "Nothing selected" at bounding box center [507, 222] width 272 height 23
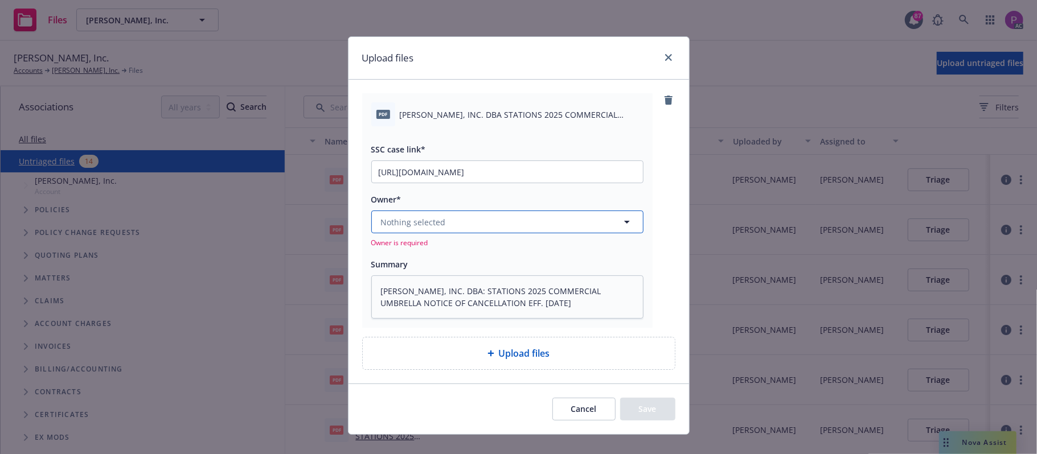
click at [481, 222] on button "Nothing selected" at bounding box center [507, 222] width 272 height 23
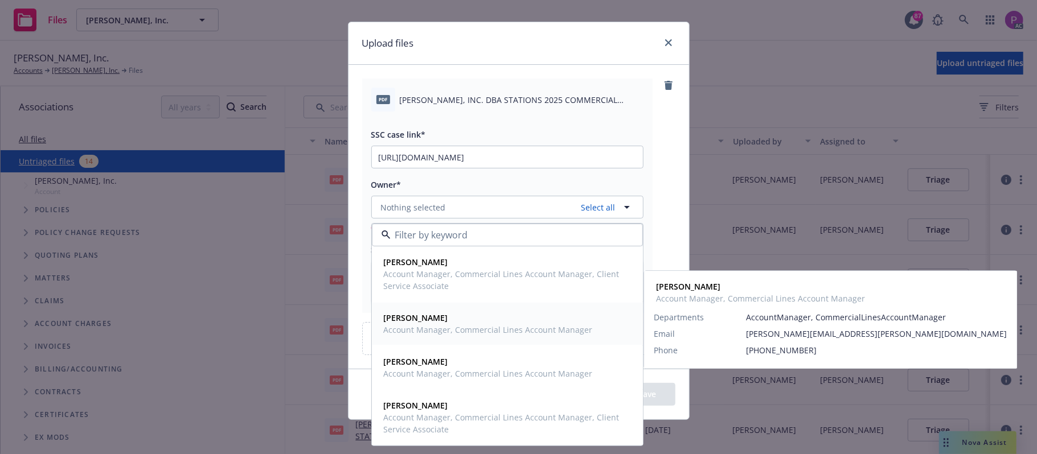
scroll to position [18, 0]
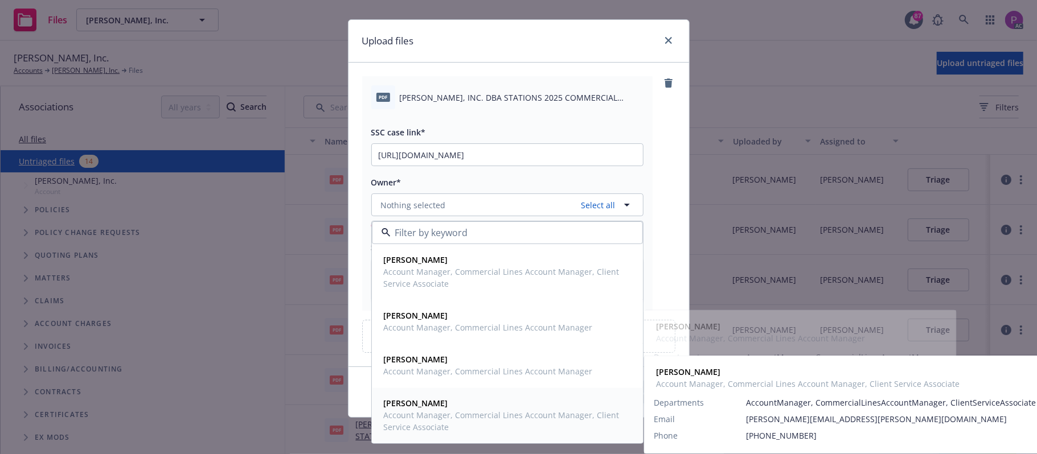
click at [445, 418] on span "Account Manager, Commercial Lines Account Manager, Client Service Associate" at bounding box center [506, 421] width 245 height 24
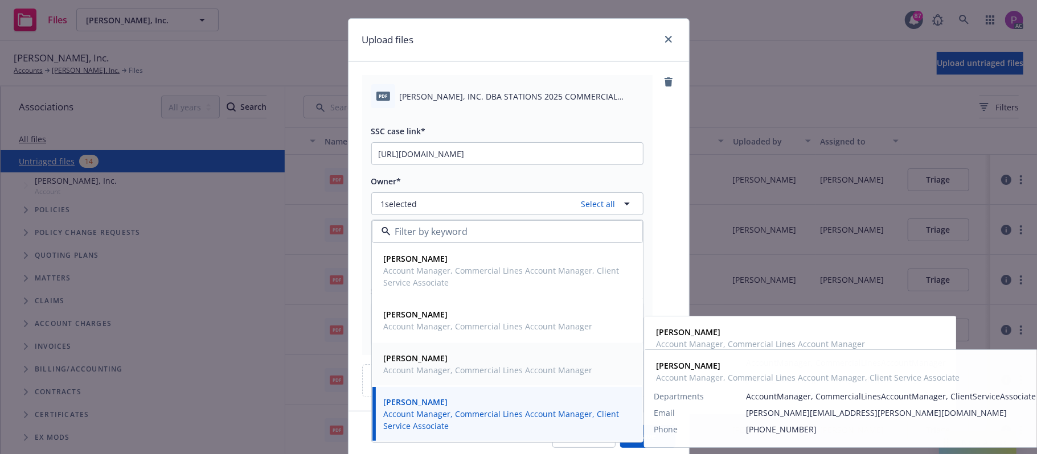
click at [450, 368] on span "Account Manager, Commercial Lines Account Manager" at bounding box center [488, 370] width 209 height 12
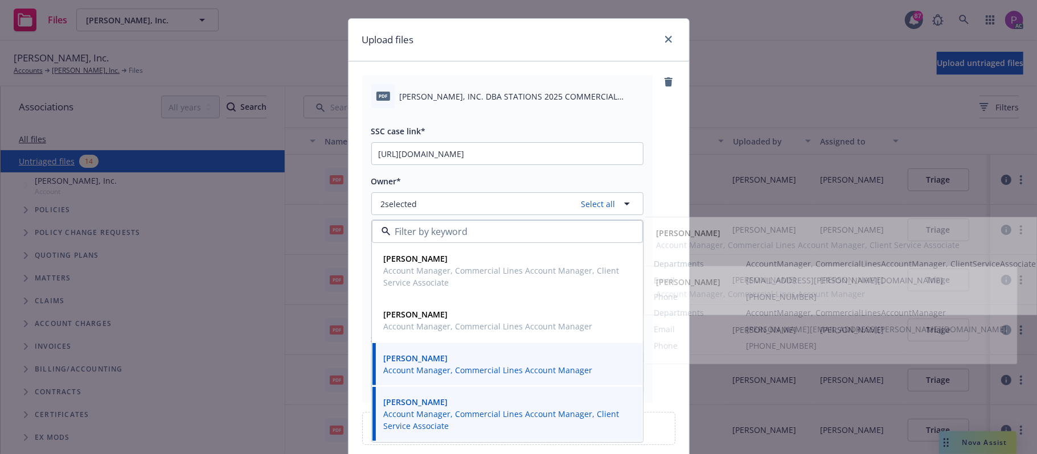
click at [661, 118] on div "pdf ANDRIAN, INC. DBA STATIONS 2025 COMMERCIAL UMBRELLA NOTICE OF CANCELLATION …" at bounding box center [518, 239] width 313 height 328
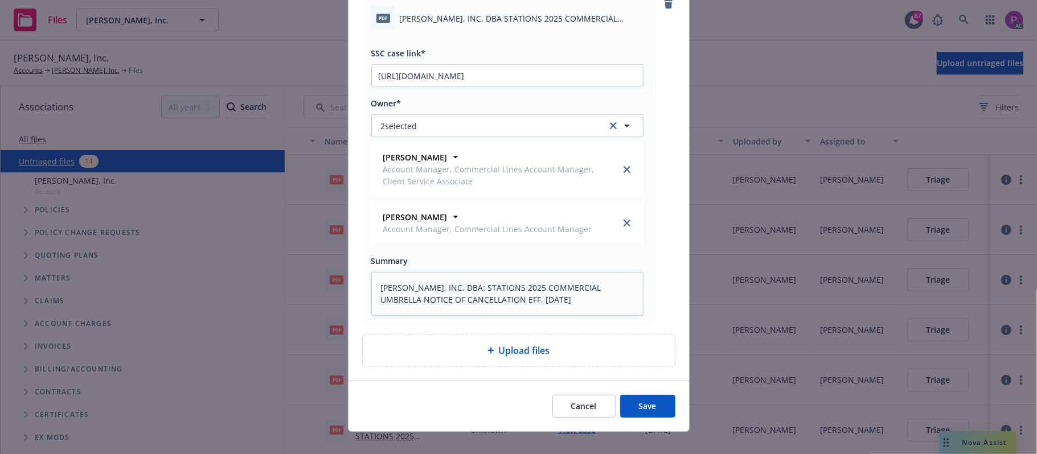
scroll to position [112, 0]
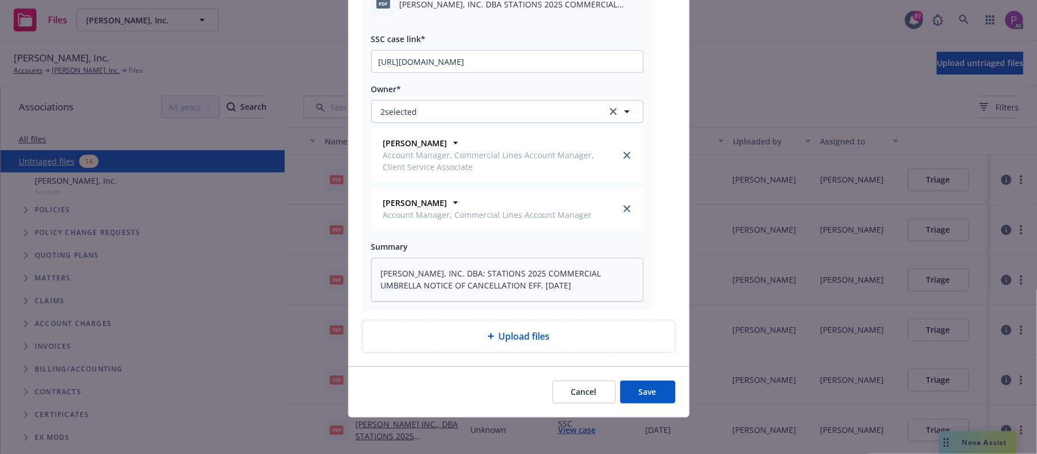
click at [633, 390] on button "Save" at bounding box center [647, 392] width 55 height 23
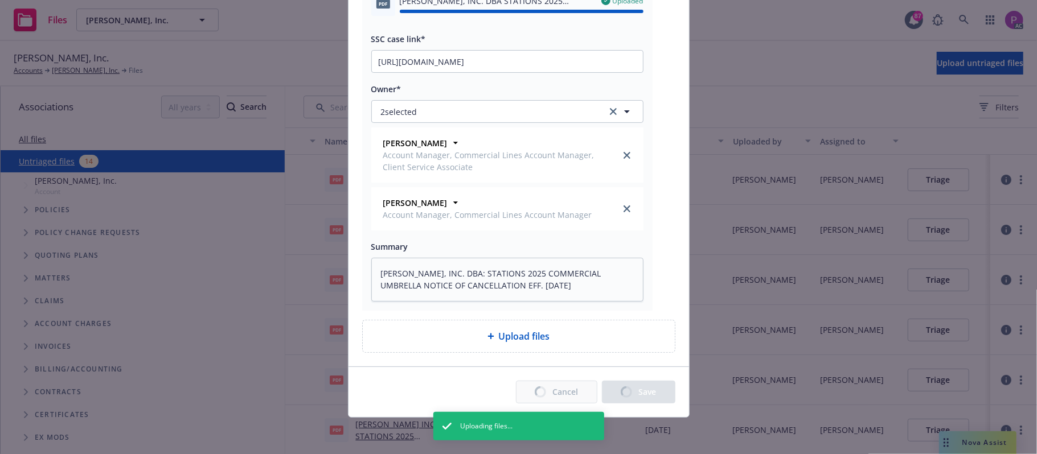
type textarea "x"
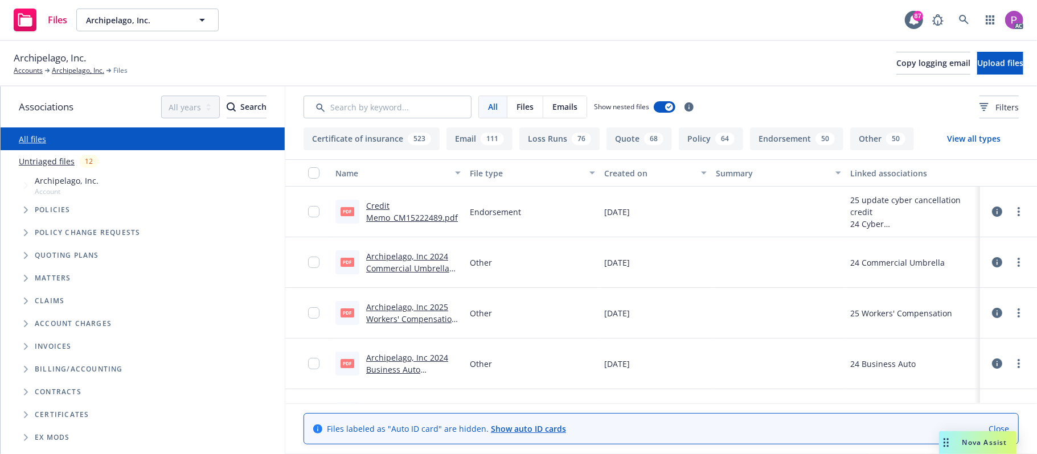
click at [46, 162] on link "Untriaged files" at bounding box center [47, 161] width 56 height 12
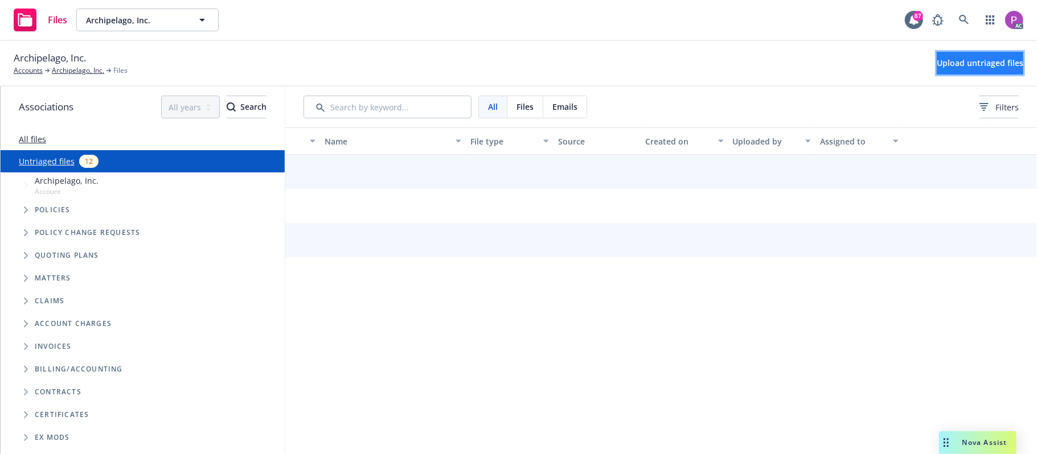
click at [1003, 67] on span "Upload untriaged files" at bounding box center [980, 63] width 87 height 11
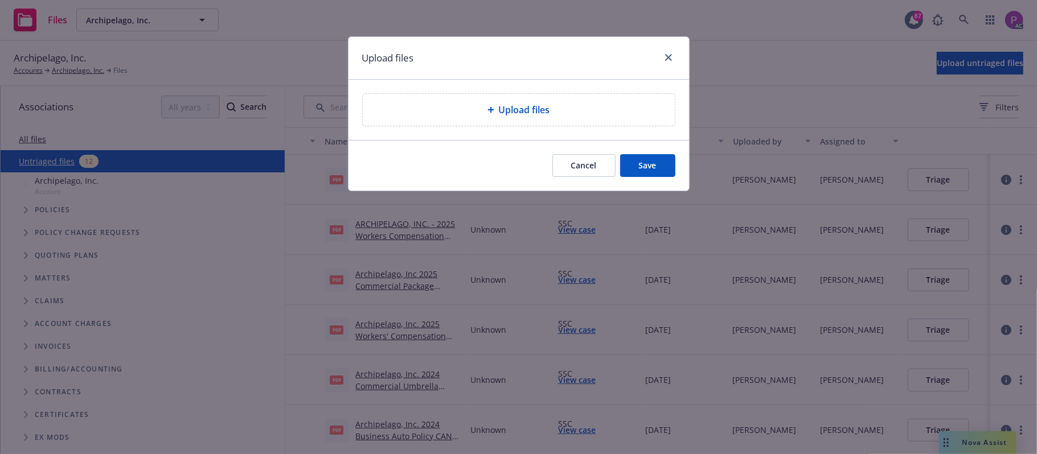
click at [510, 108] on span "Upload files" at bounding box center [524, 110] width 51 height 14
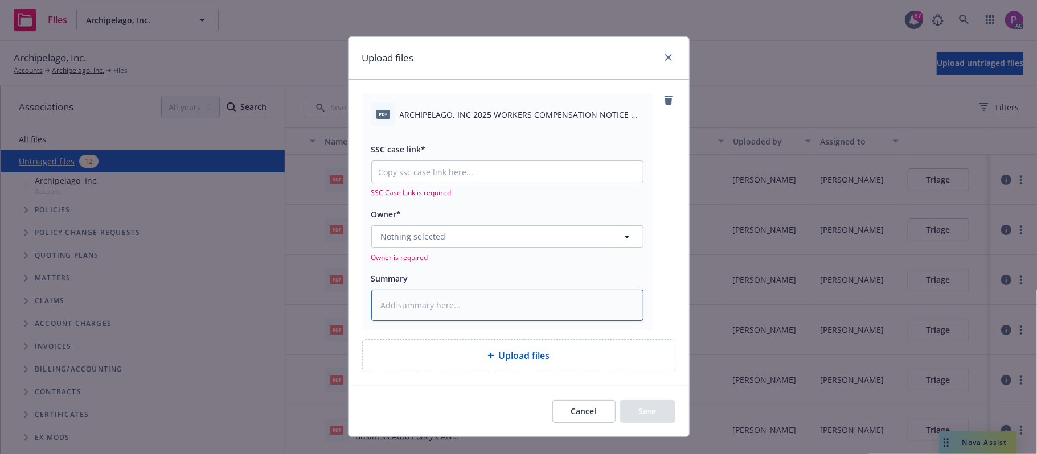
click at [408, 301] on textarea at bounding box center [507, 306] width 272 height 32
paste textarea "ARCHIPELAGO, INC 2025 WORKERS COMPENSATION NOTICE OF CANCELLATION EFF. [DATE]"
type textarea "x"
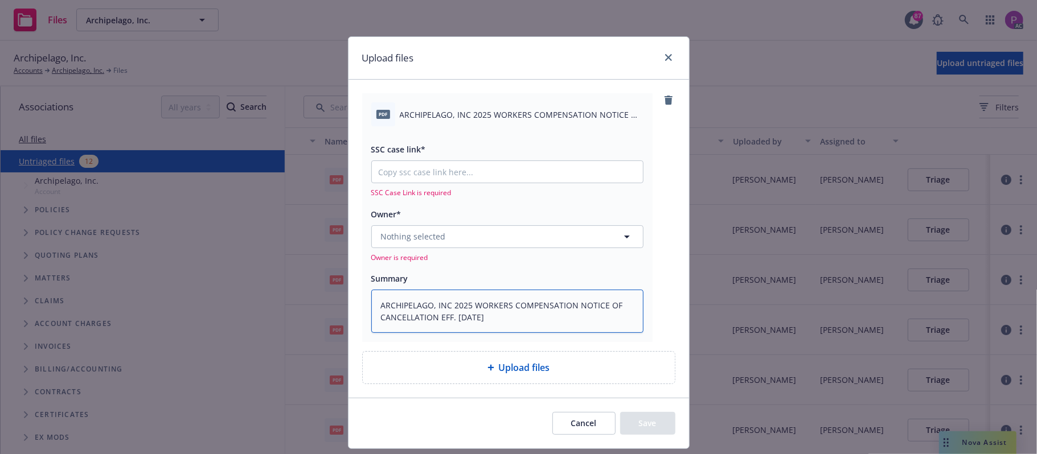
type textarea "ARCHIPELAGO, INC 2025 WORKERS COMPENSATION NOTICE OF CANCELLATION EFF. 10-06-20…"
click at [493, 179] on input "SSC case link*" at bounding box center [507, 172] width 271 height 22
paste input "https://newfront-ssc.lightning.force.com/lightning/r/Case/500Vz00000SBzZYIA1/vi…"
type textarea "x"
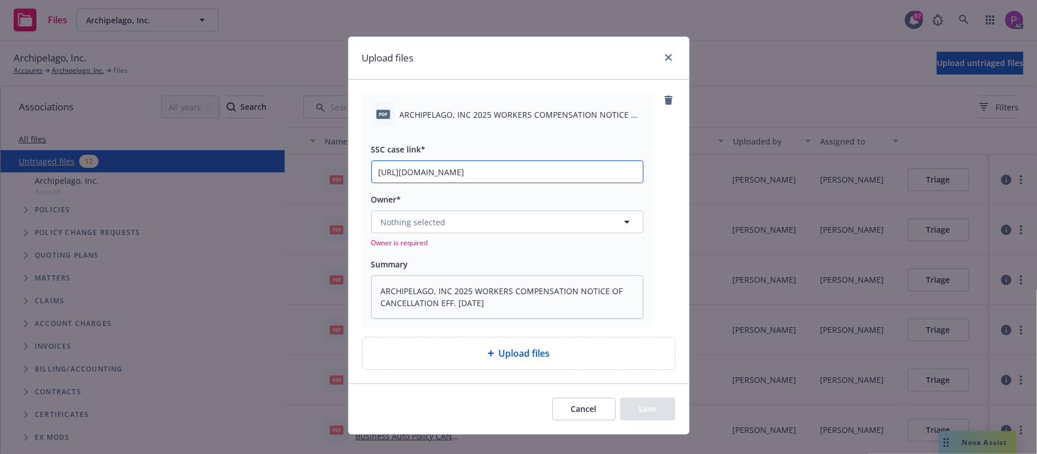
scroll to position [0, 157]
type input "https://newfront-ssc.lightning.force.com/lightning/r/Case/500Vz00000SBzZYIA1/vi…"
click at [469, 228] on button "Nothing selected" at bounding box center [507, 222] width 272 height 23
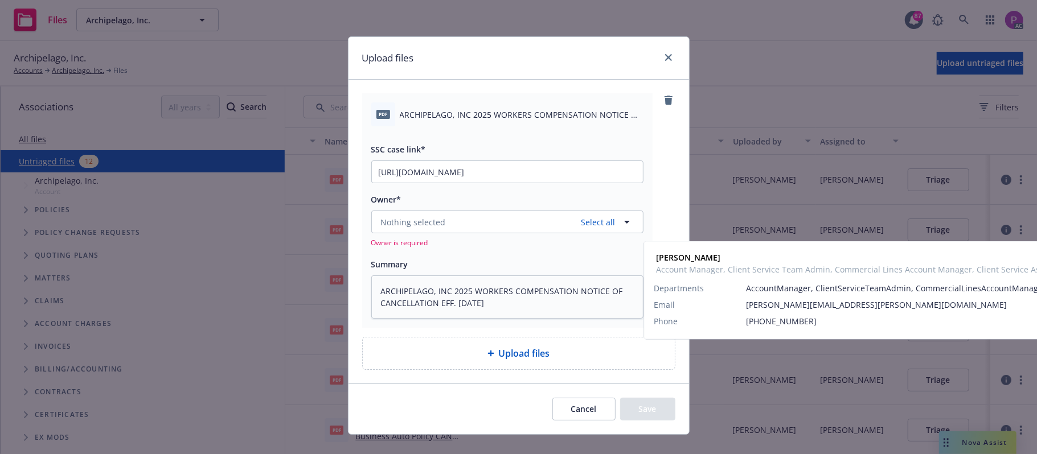
click at [454, 281] on span "[PERSON_NAME]" at bounding box center [506, 277] width 245 height 12
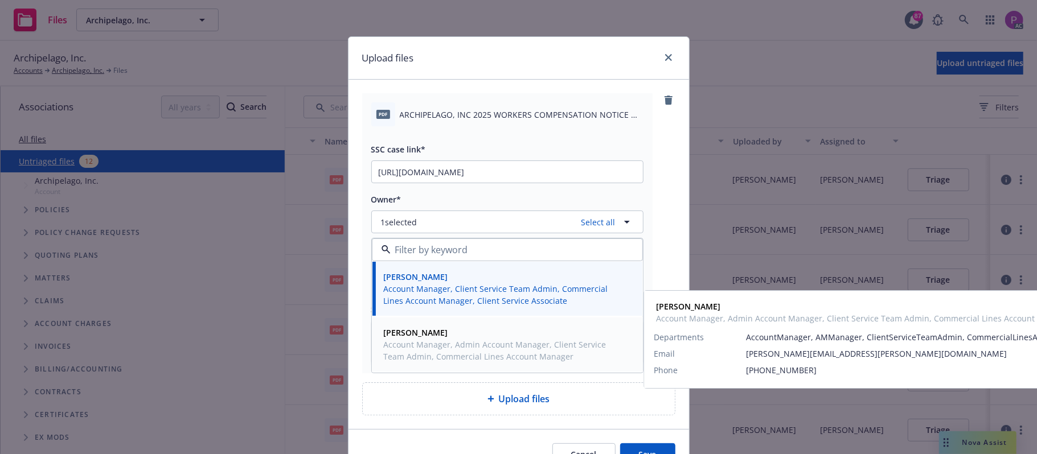
click at [425, 350] on span "Account Manager, Admin Account Manager, Client Service Team Admin, Commercial L…" at bounding box center [506, 351] width 245 height 24
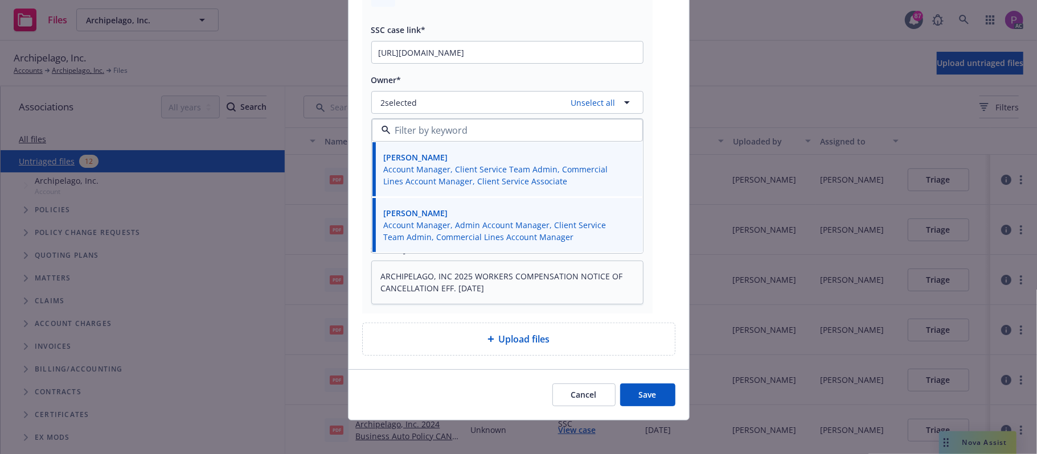
scroll to position [124, 0]
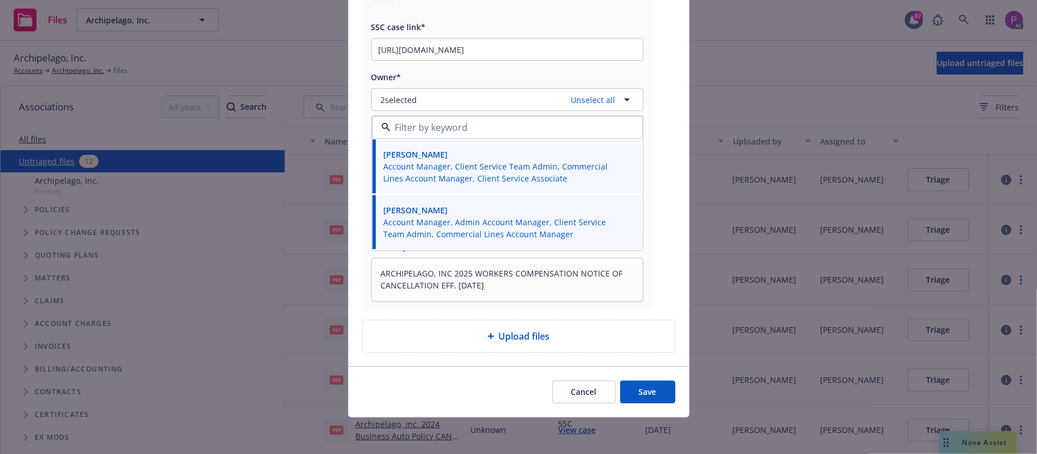
click at [634, 385] on button "Save" at bounding box center [647, 392] width 55 height 23
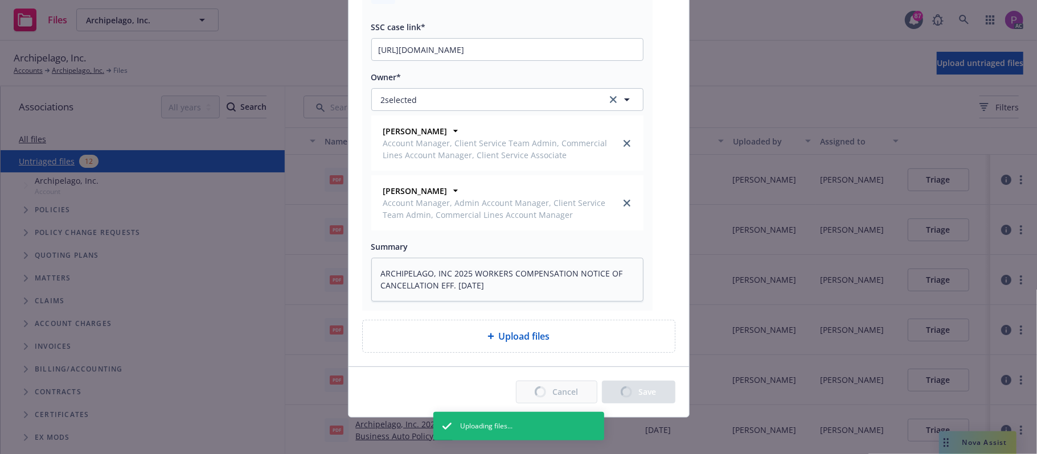
type textarea "x"
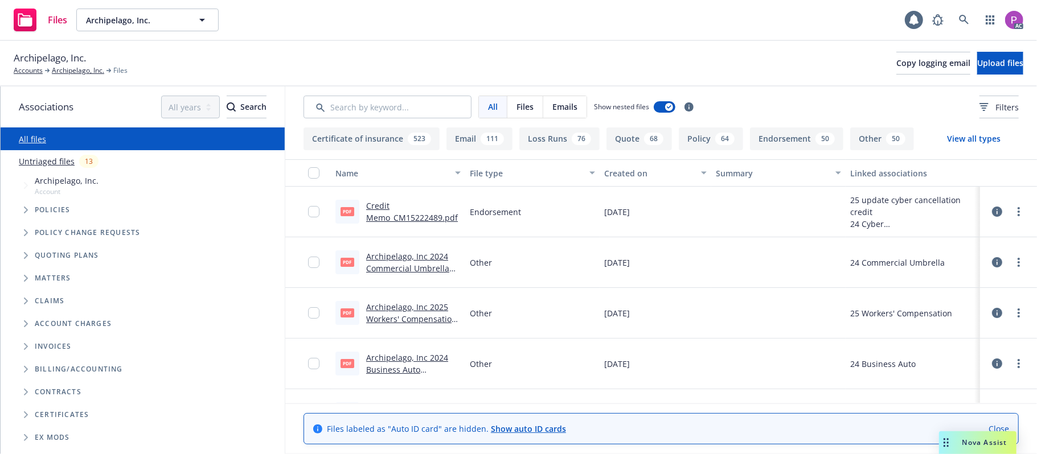
click at [46, 162] on link "Untriaged files" at bounding box center [47, 161] width 56 height 12
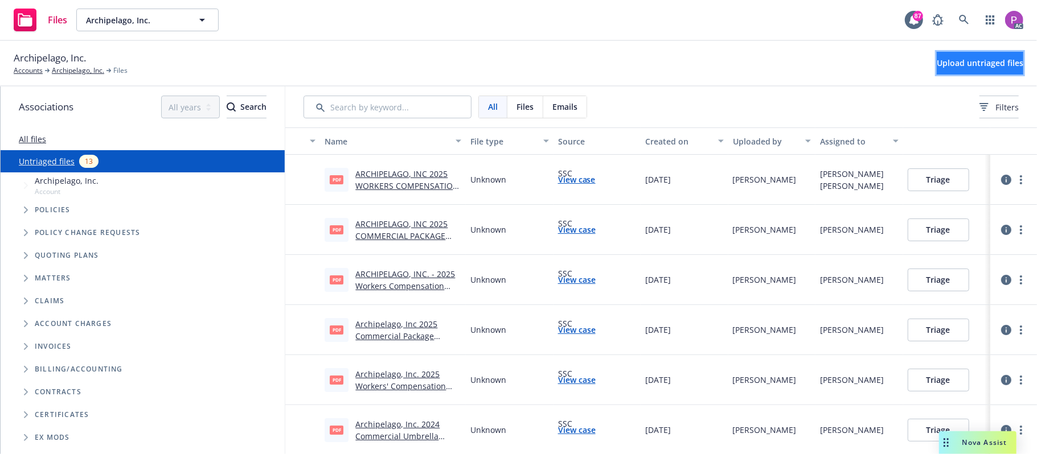
click at [937, 65] on button "Upload untriaged files" at bounding box center [980, 63] width 87 height 23
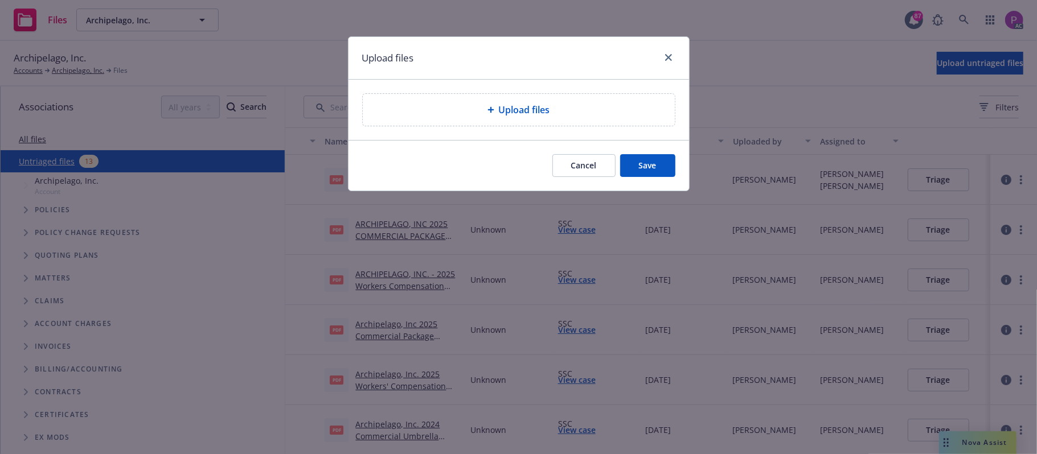
click at [588, 126] on div "Upload files" at bounding box center [518, 109] width 313 height 33
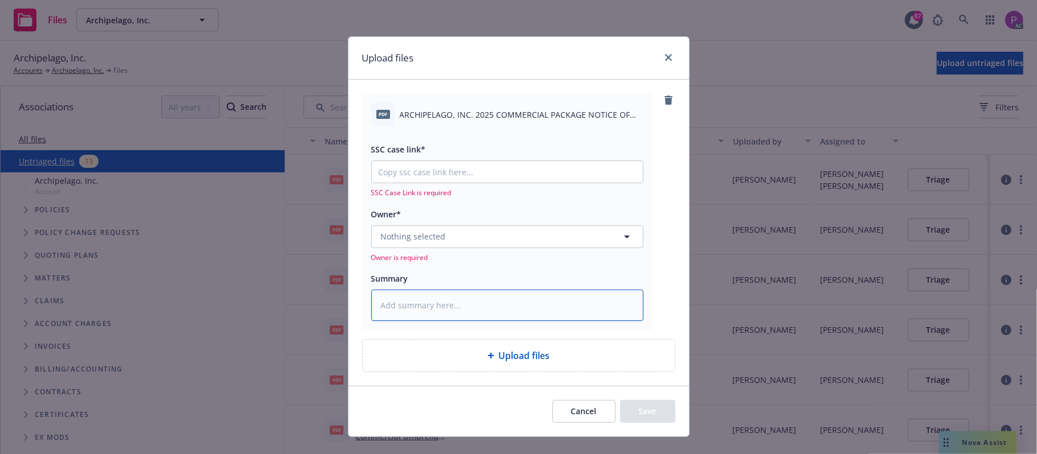
click at [415, 305] on textarea at bounding box center [507, 306] width 272 height 32
paste textarea "ARCHIPELAGO, INC. 2025 COMMERCIAL PACKAGE NOTICE OF CANCELLATION EFF. [DATE]"
type textarea "x"
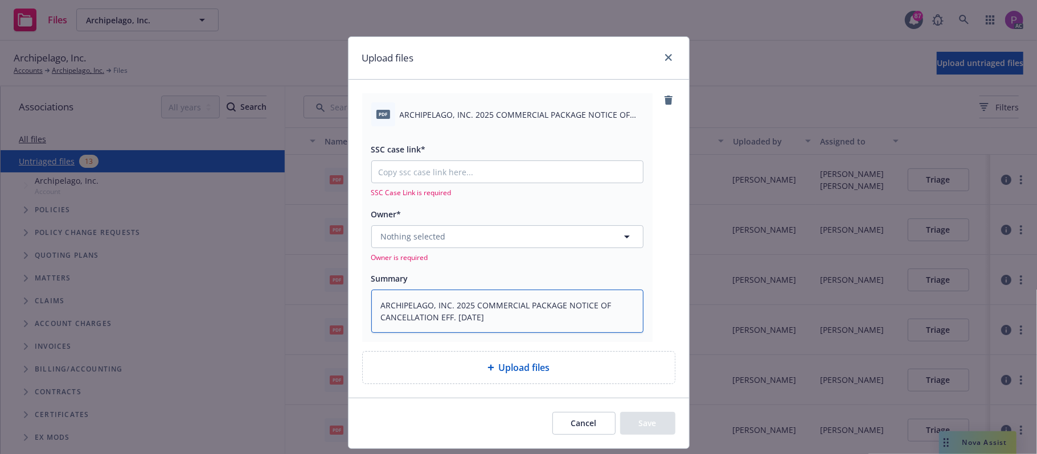
type textarea "ARCHIPELAGO, INC. 2025 COMMERCIAL PACKAGE NOTICE OF CANCELLATION EFF. [DATE]"
click at [399, 174] on input "SSC case link*" at bounding box center [507, 172] width 271 height 22
paste input "[URL][DOMAIN_NAME]"
type textarea "x"
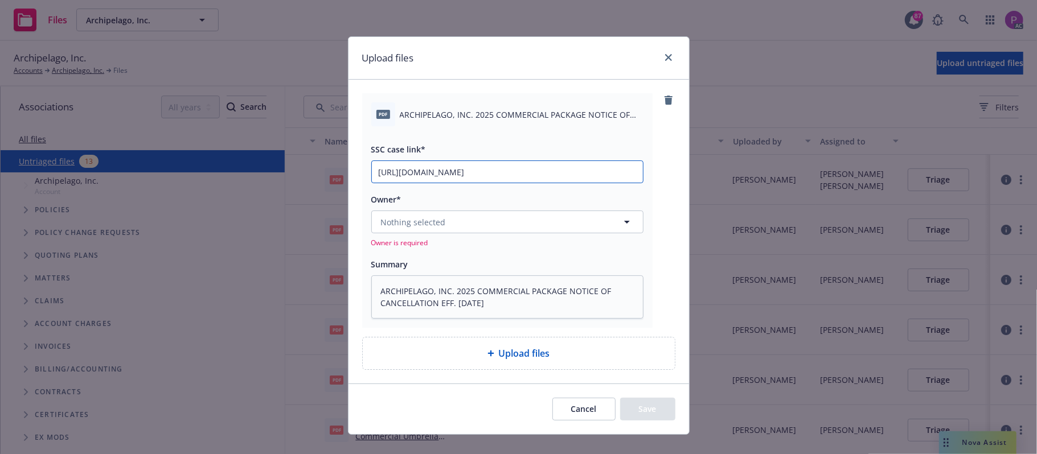
scroll to position [0, 156]
type input "[URL][DOMAIN_NAME]"
click at [422, 228] on span "Nothing selected" at bounding box center [413, 222] width 65 height 12
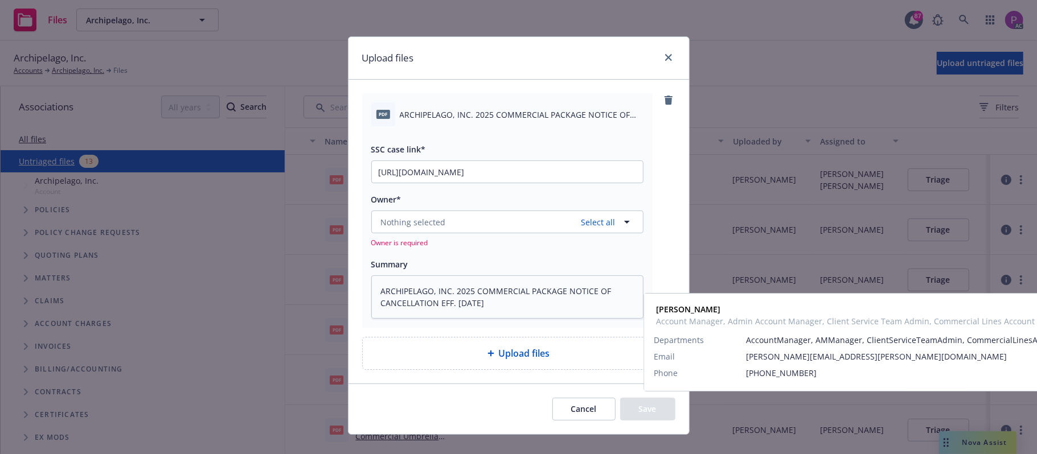
drag, startPoint x: 468, startPoint y: 351, endPoint x: 474, endPoint y: 341, distance: 11.7
click at [469, 349] on span "Account Manager, Admin Account Manager, Client Service Team Admin, Commercial L…" at bounding box center [506, 351] width 245 height 24
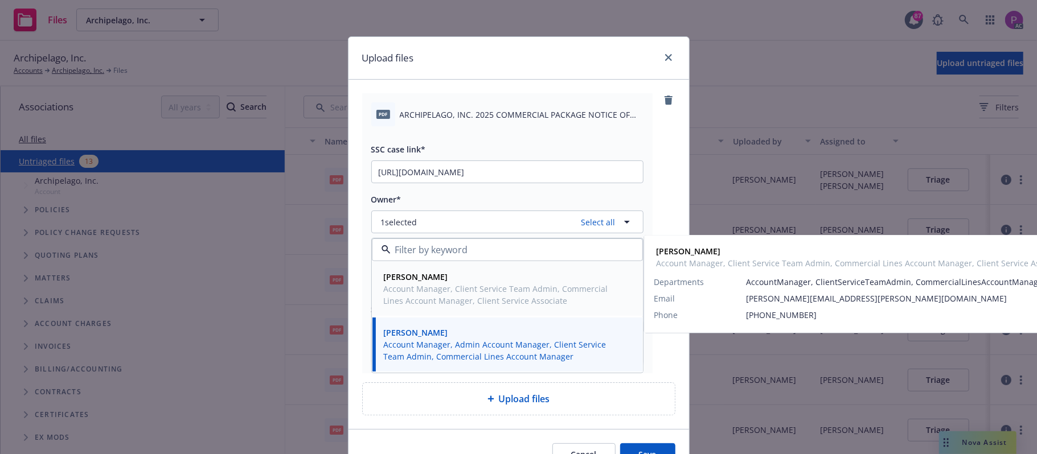
click at [483, 302] on span "Account Manager, Client Service Team Admin, Commercial Lines Account Manager, C…" at bounding box center [506, 295] width 245 height 24
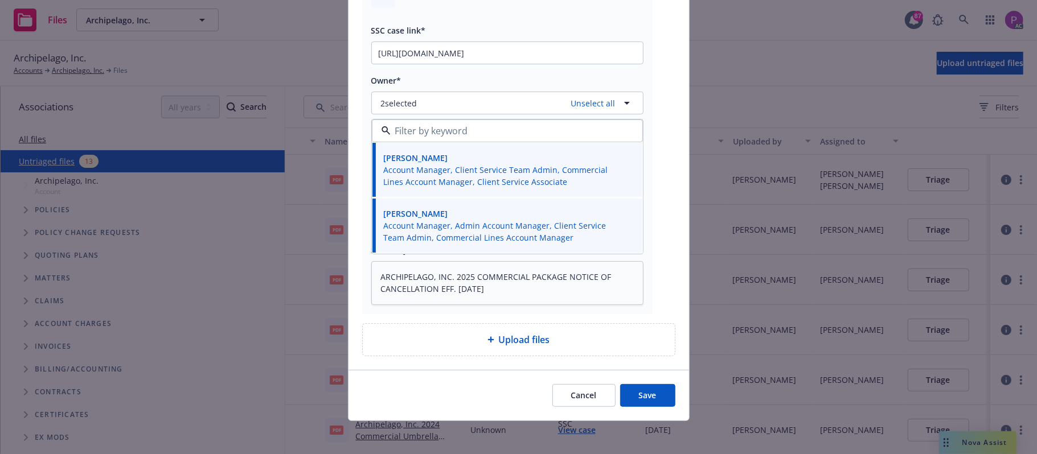
scroll to position [124, 0]
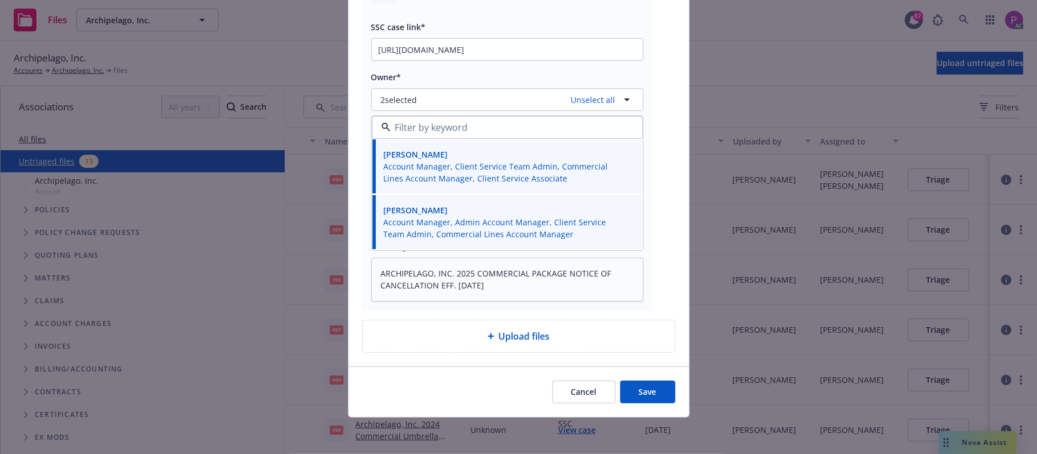
click at [621, 387] on button "Save" at bounding box center [647, 392] width 55 height 23
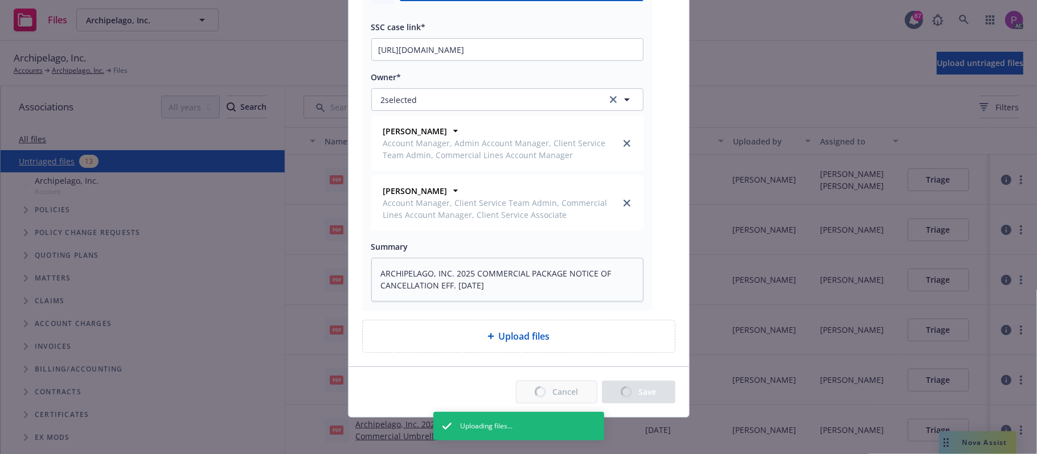
type textarea "x"
